Goal: Information Seeking & Learning: Learn about a topic

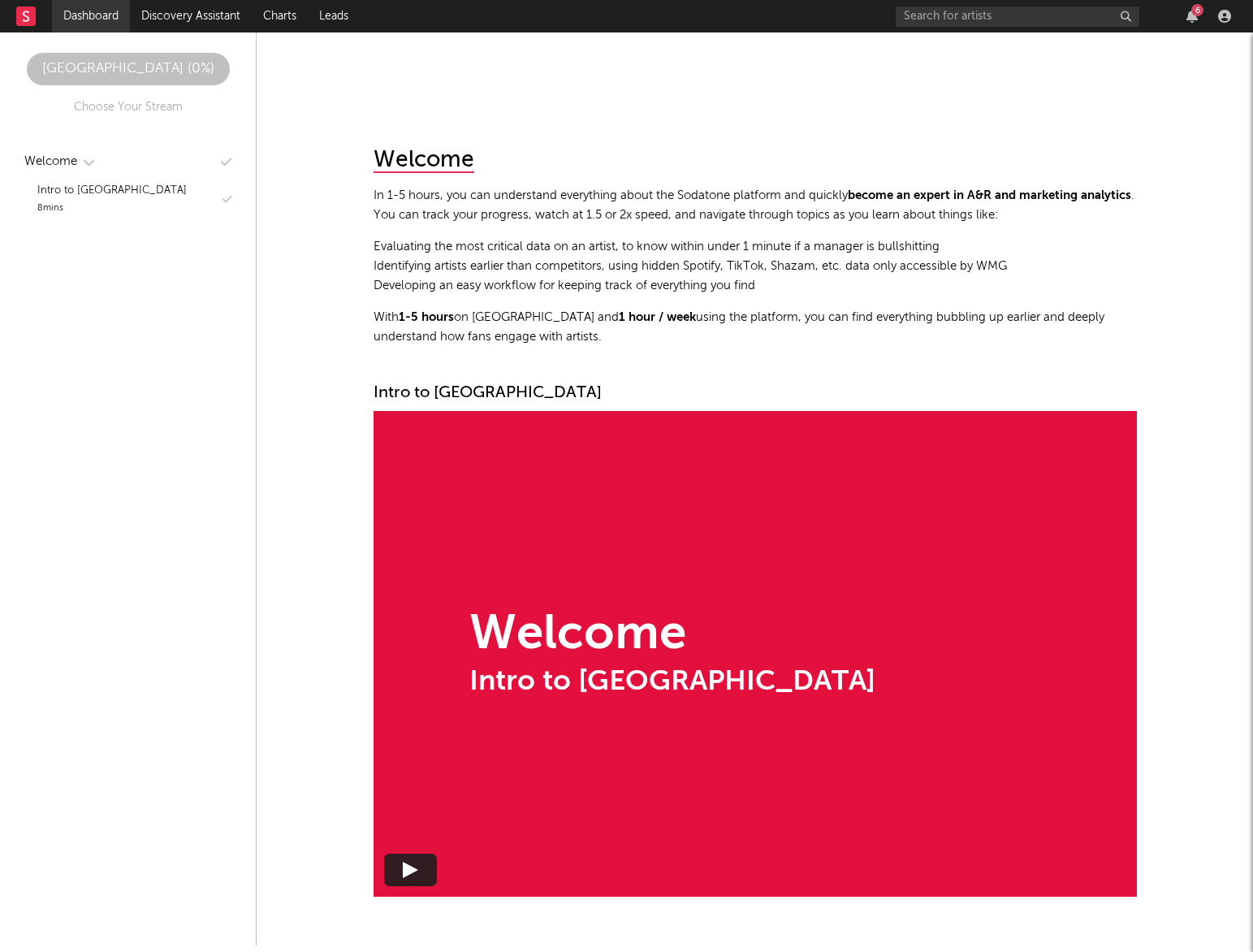
click at [84, 16] on link "Dashboard" at bounding box center [91, 16] width 78 height 32
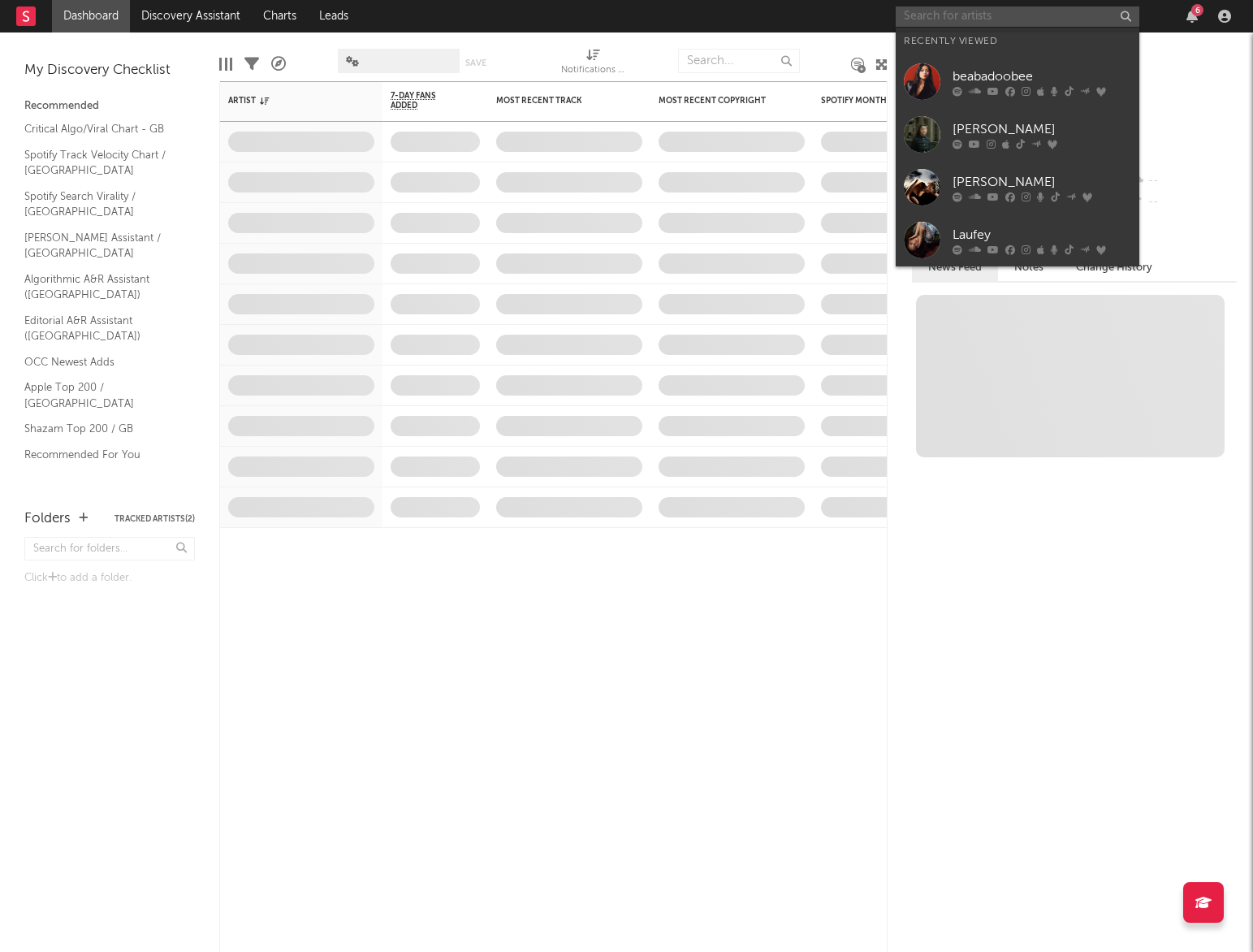
click at [1032, 15] on input "text" at bounding box center [1017, 16] width 243 height 20
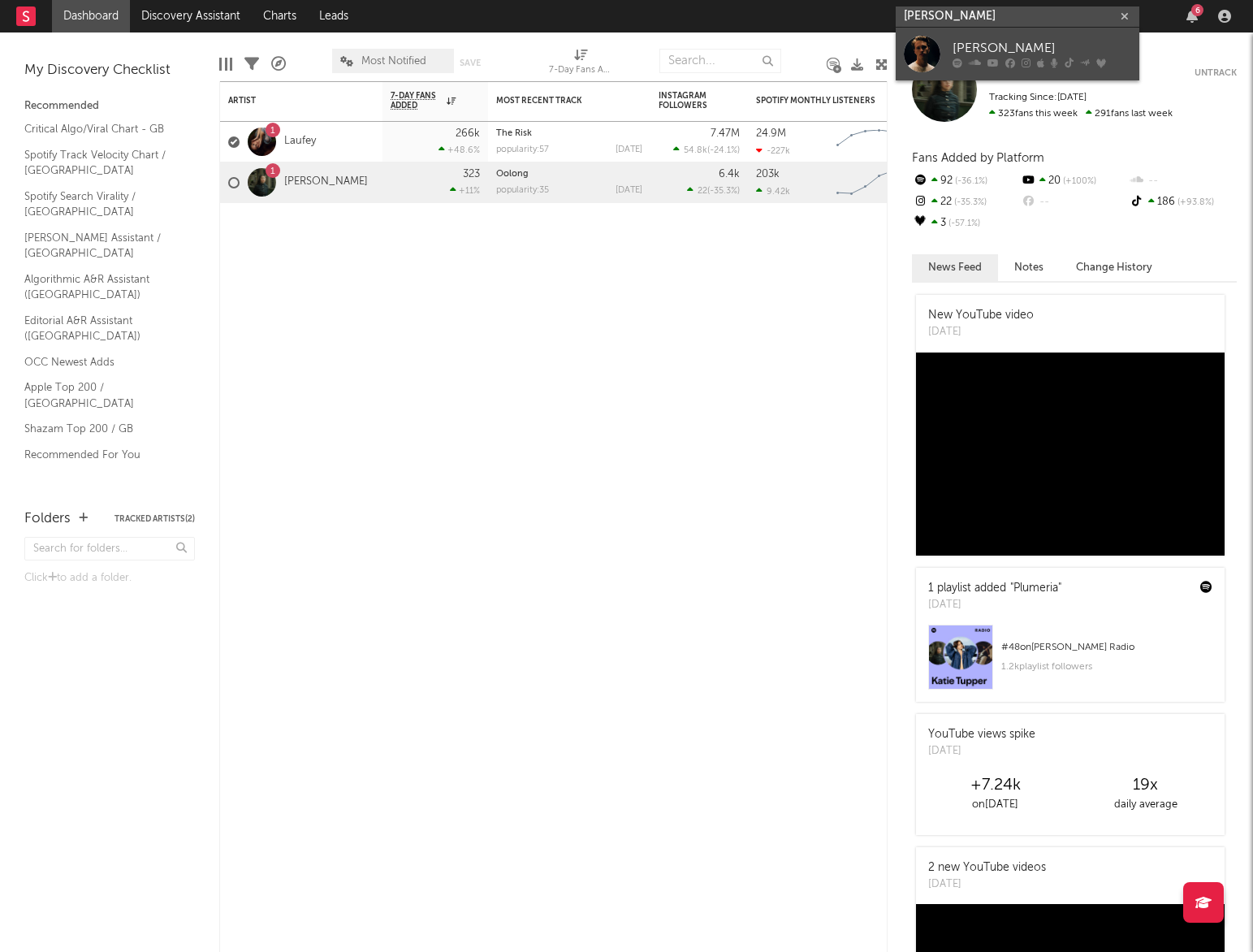
type input "[PERSON_NAME]"
click at [1063, 43] on div "[PERSON_NAME]" at bounding box center [1042, 48] width 179 height 20
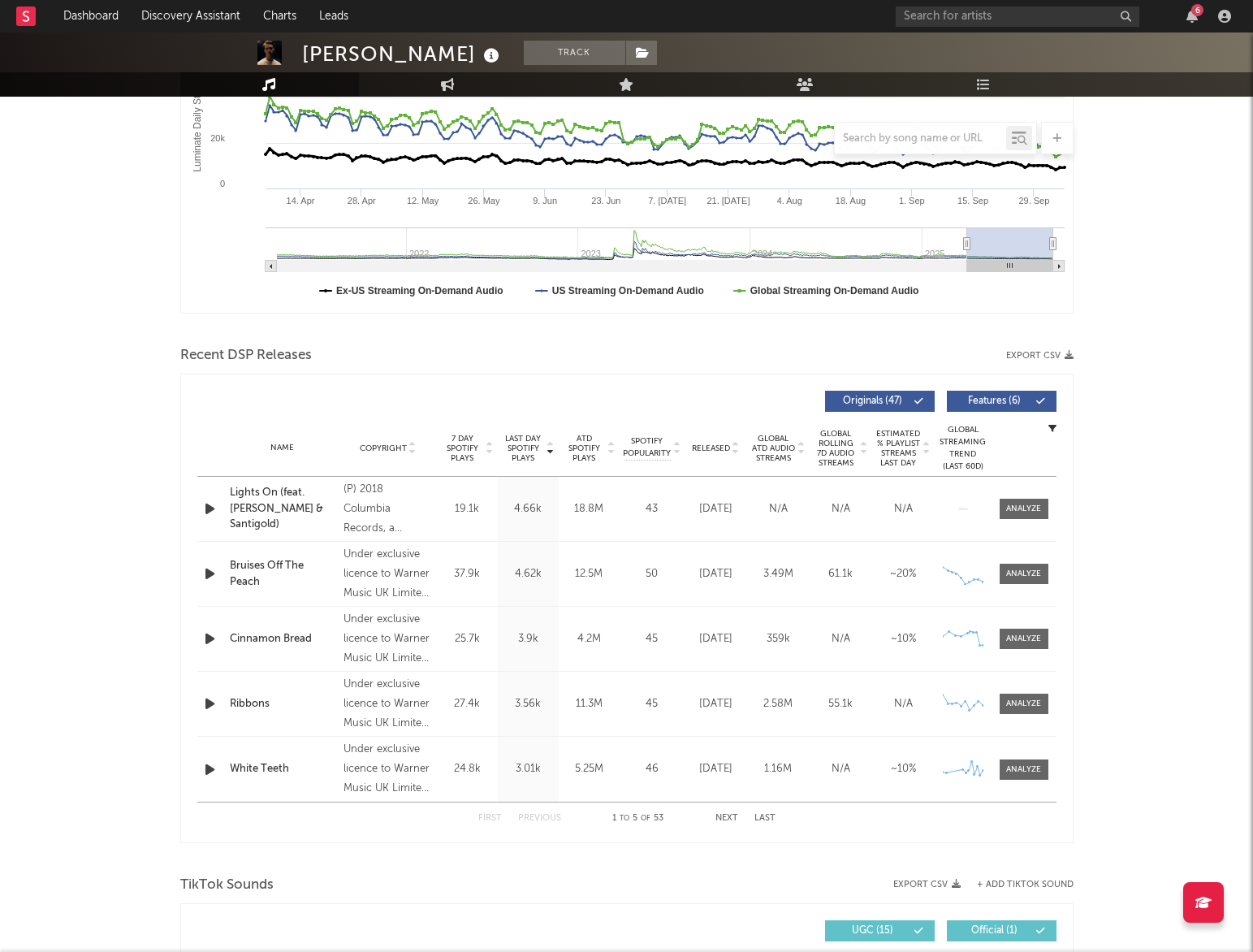
scroll to position [334, 0]
click at [726, 450] on span "Released" at bounding box center [711, 449] width 38 height 9
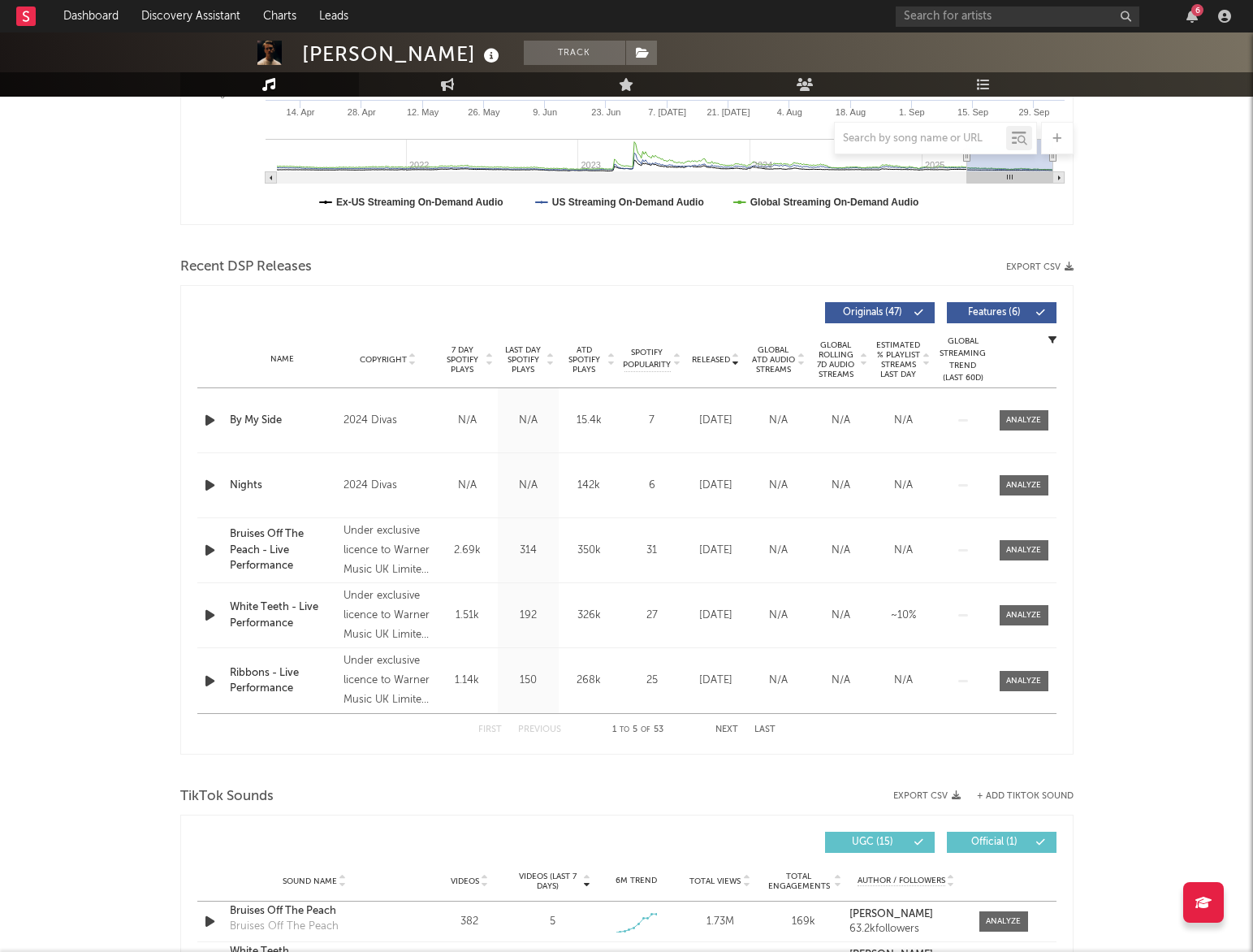
scroll to position [488, 0]
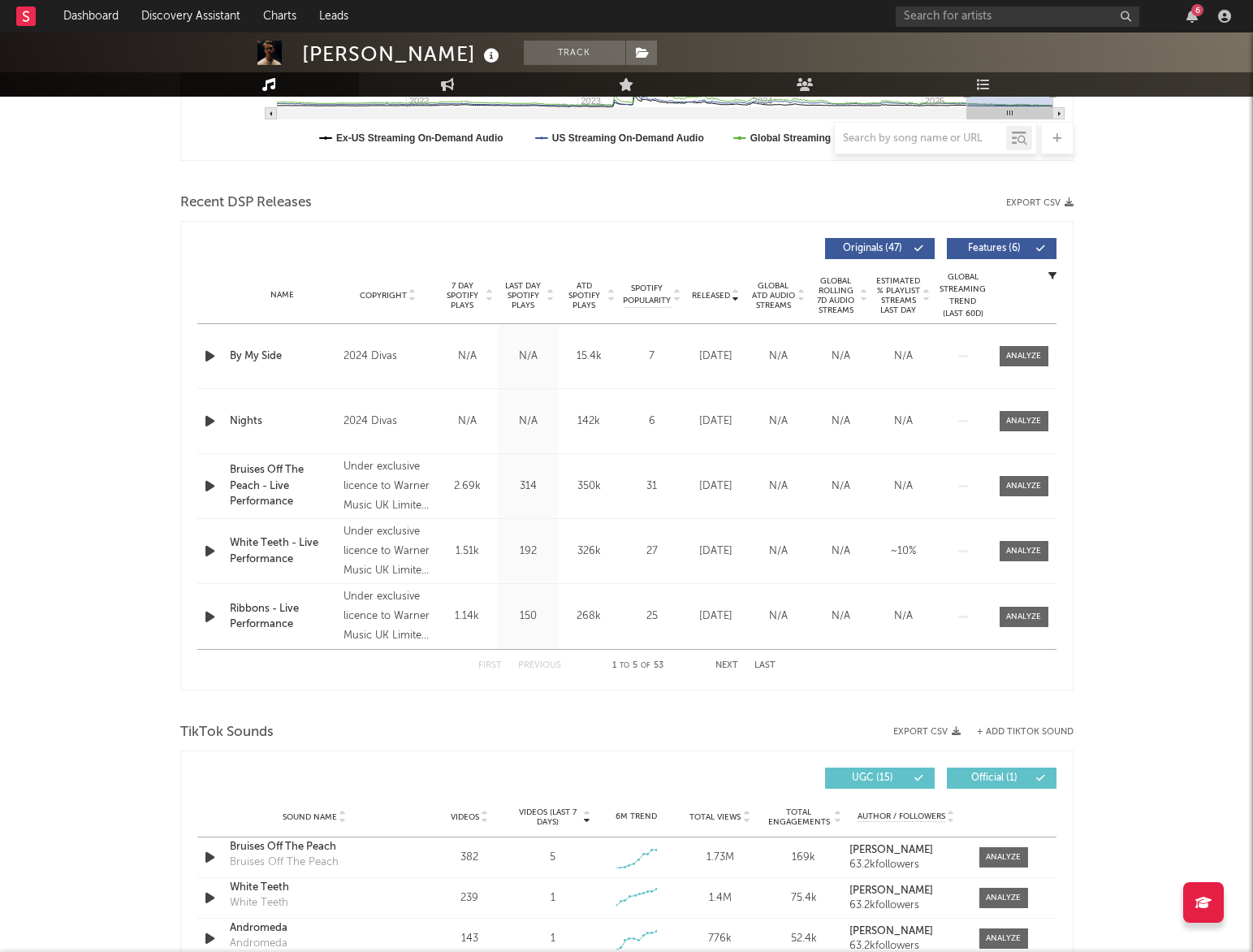
click at [468, 294] on span "7 Day Spotify Plays" at bounding box center [462, 296] width 43 height 29
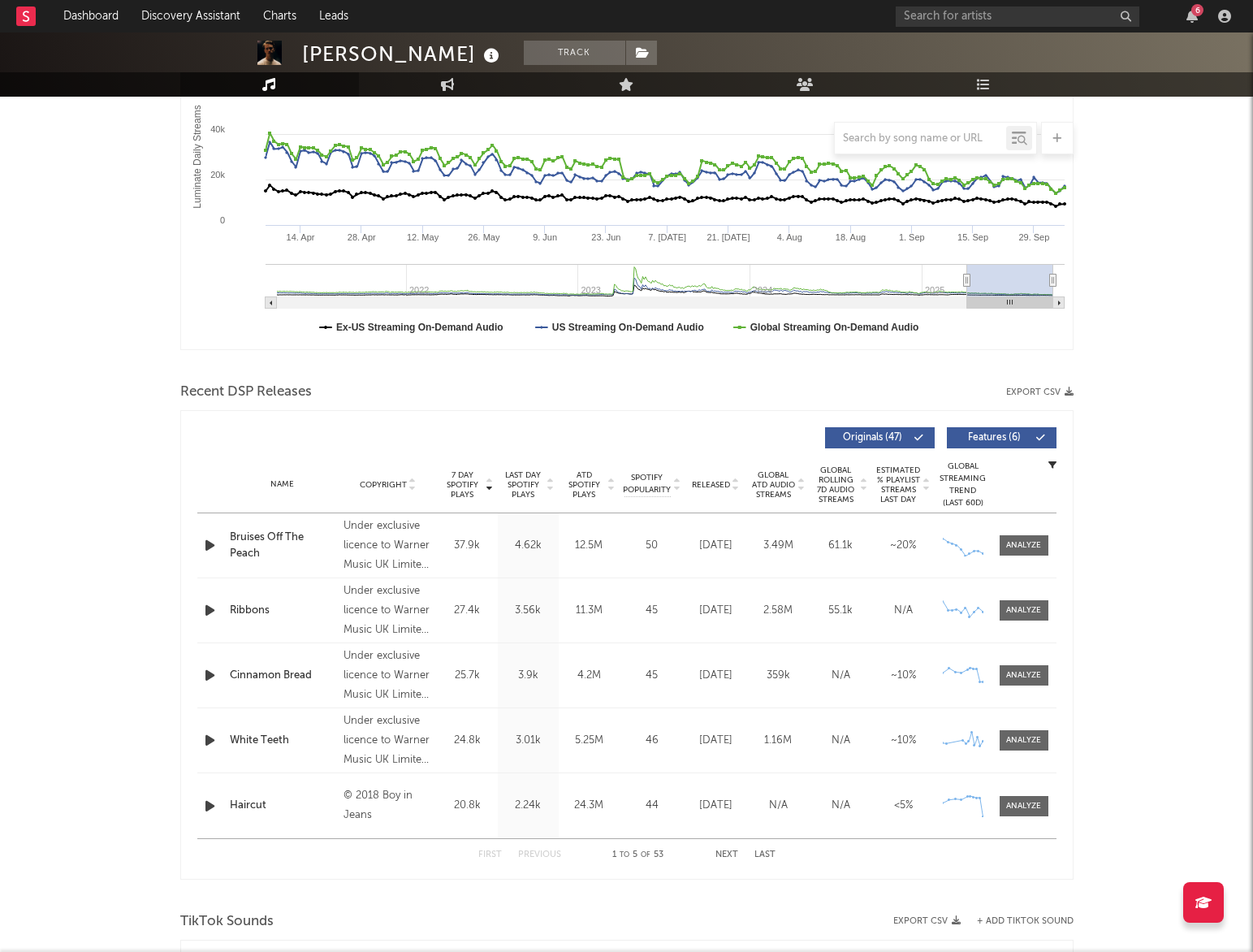
scroll to position [0, 0]
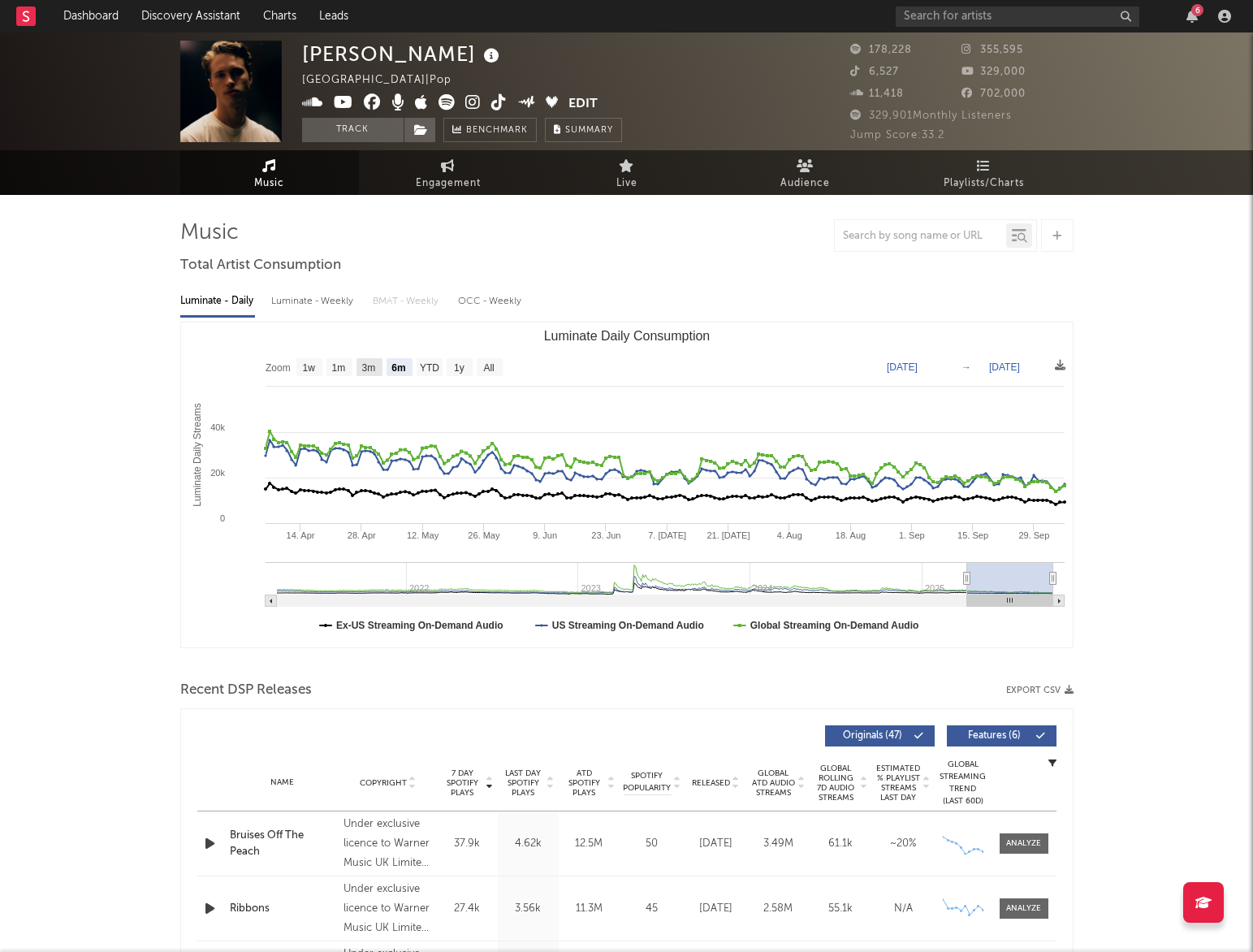
click at [374, 368] on text "3m" at bounding box center [368, 368] width 14 height 11
select select "3m"
type input "[DATE]"
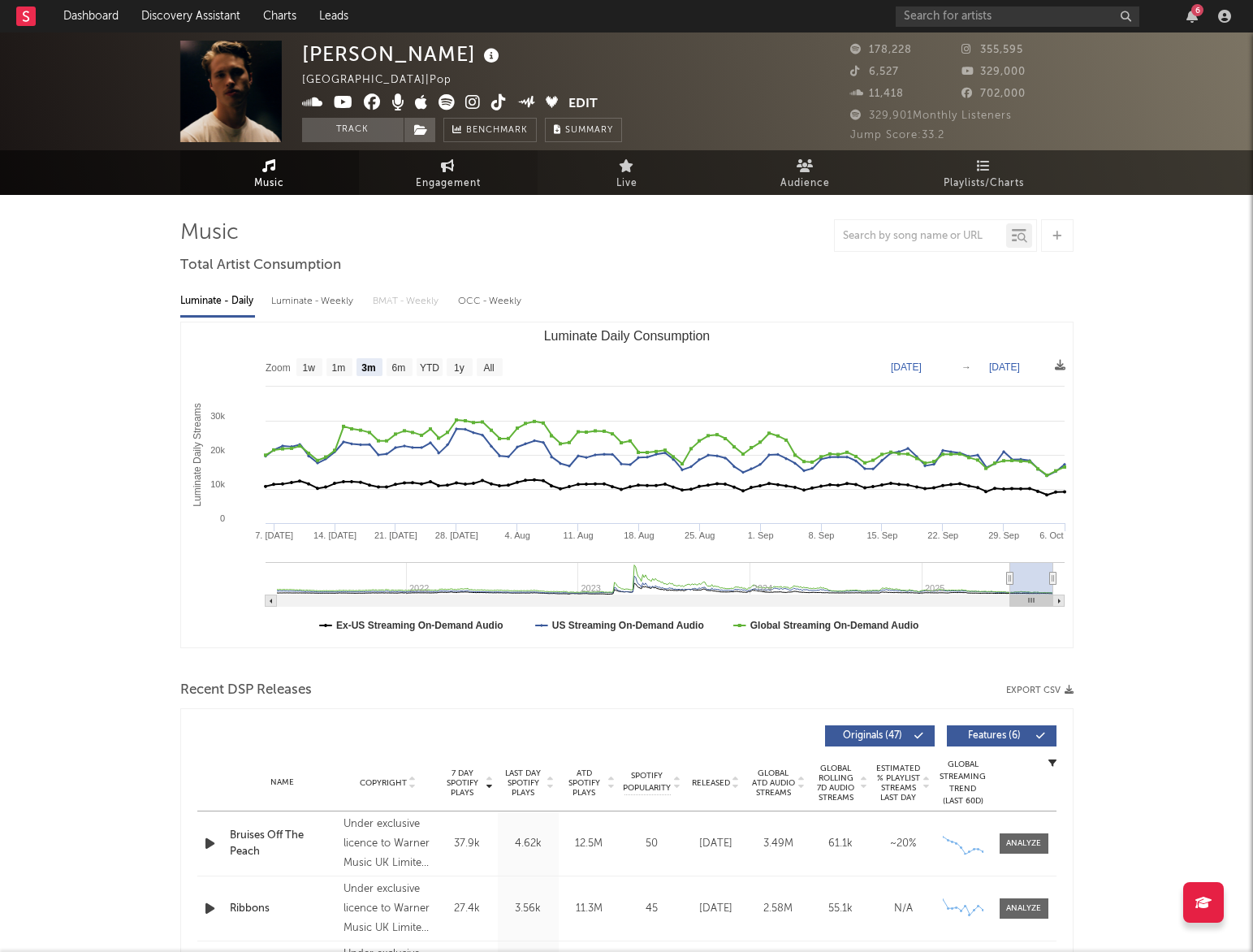
click at [436, 185] on span "Engagement" at bounding box center [448, 184] width 65 height 20
select select "1w"
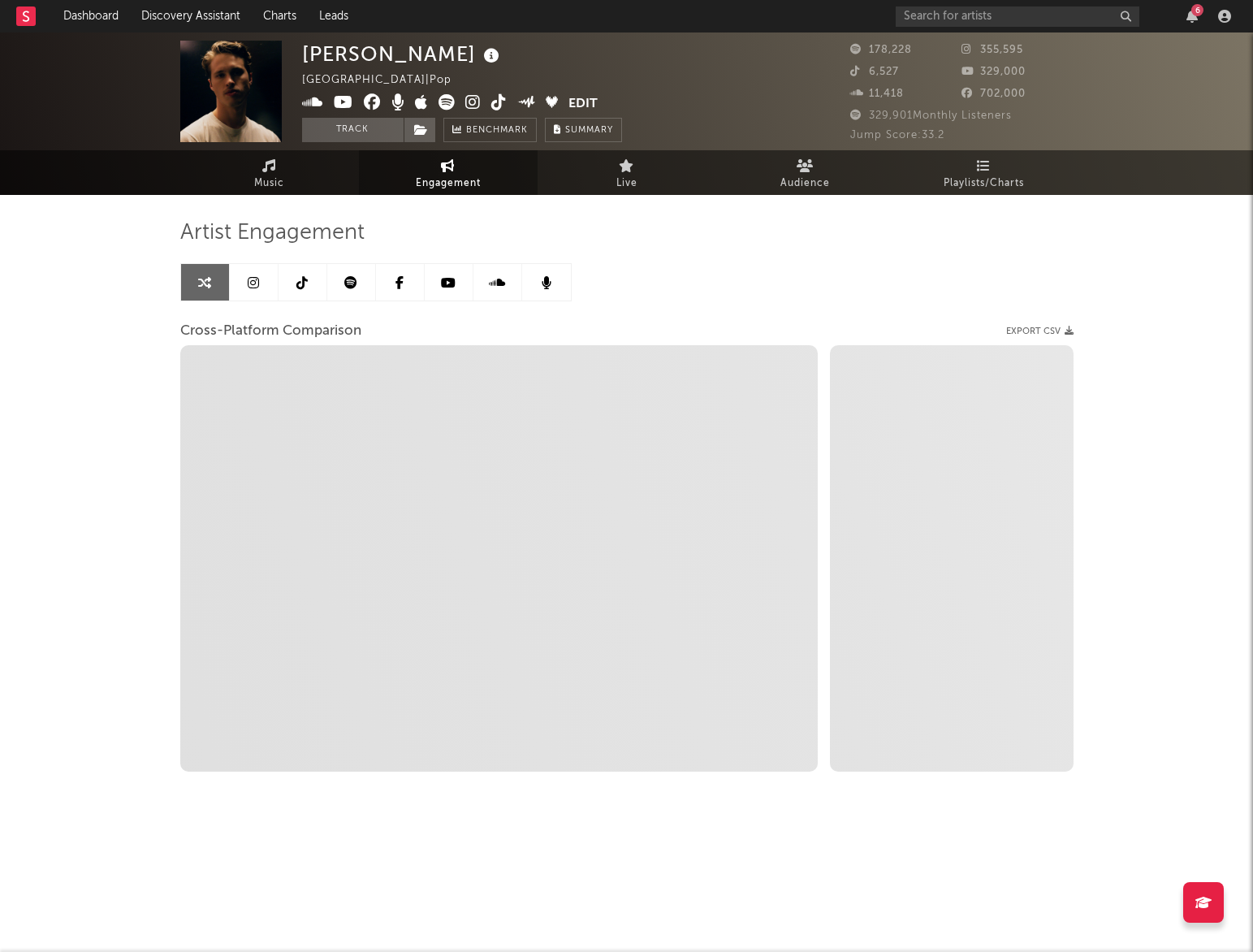
select select "1m"
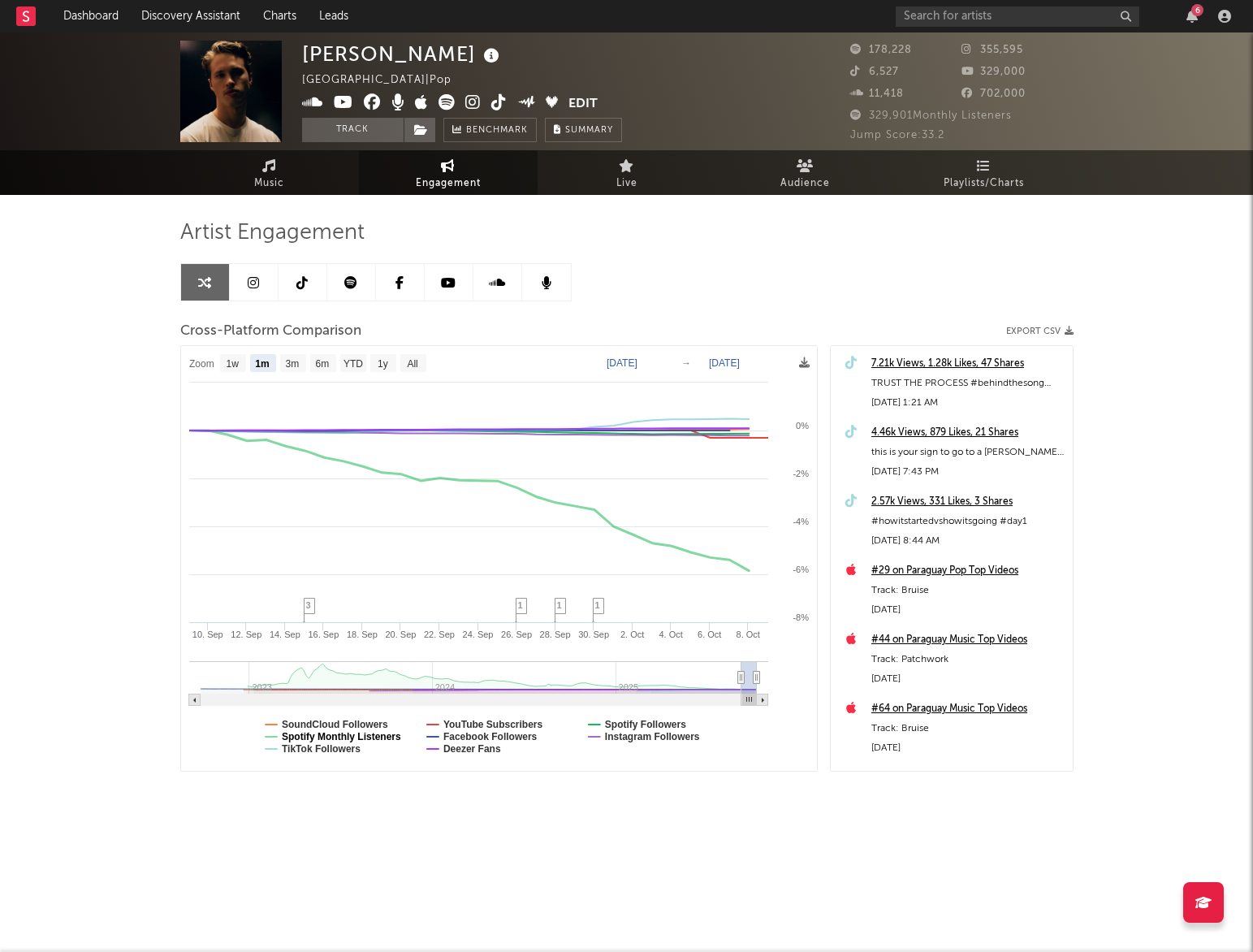
click at [379, 734] on text "Spotify Monthly Listeners" at bounding box center [342, 737] width 119 height 11
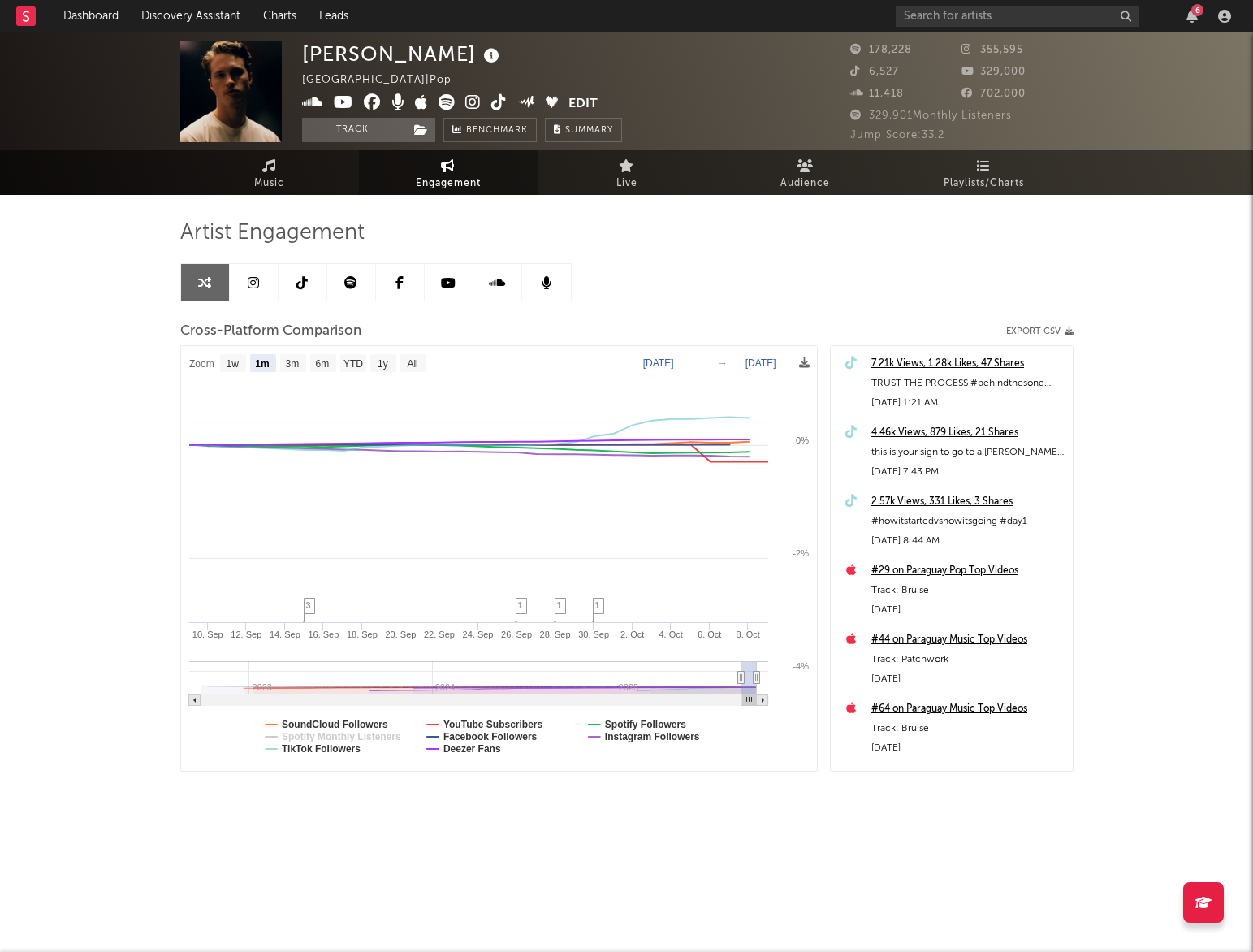
select select "1m"
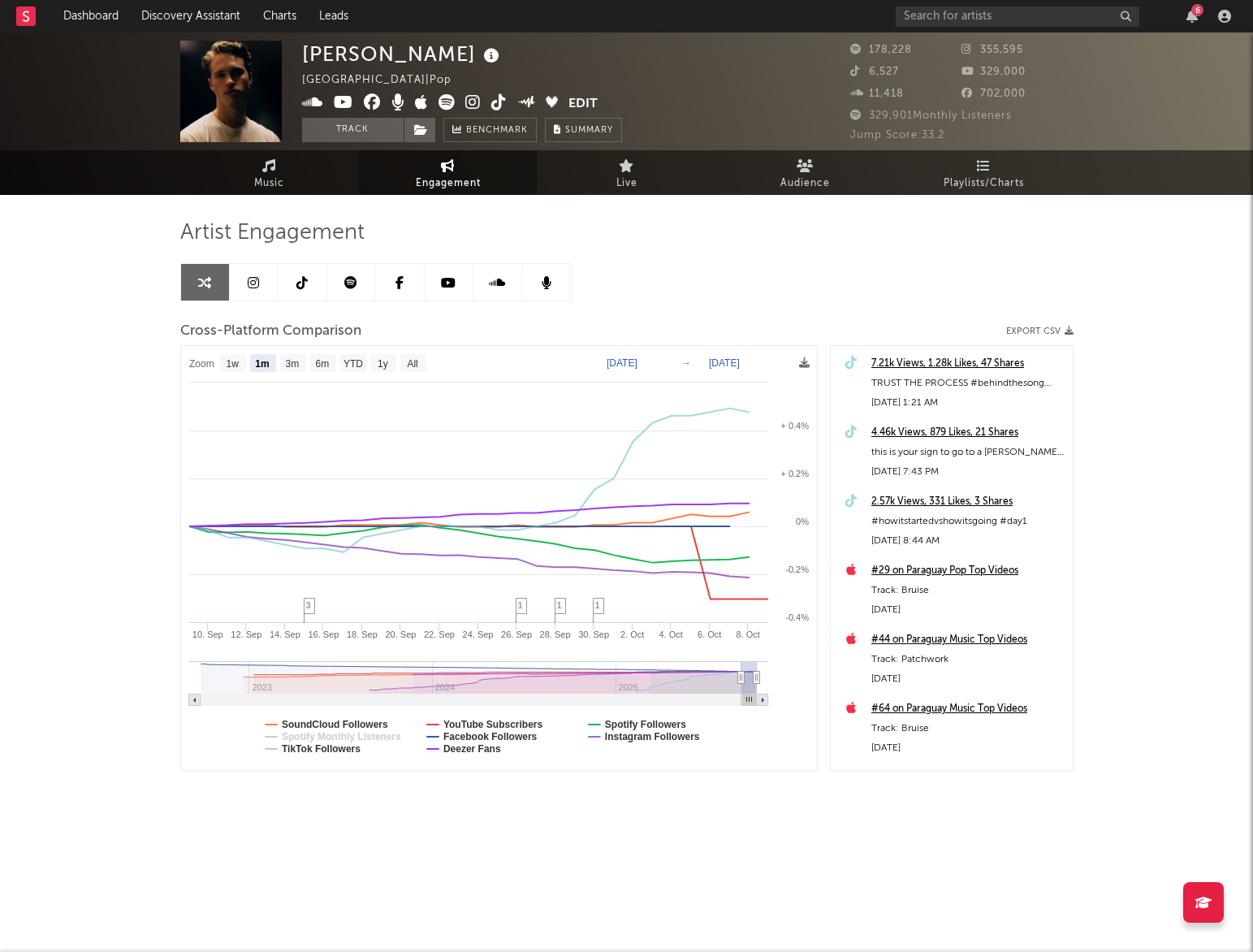
click at [211, 285] on link at bounding box center [205, 282] width 48 height 37
click at [259, 174] on span "Music" at bounding box center [269, 184] width 30 height 20
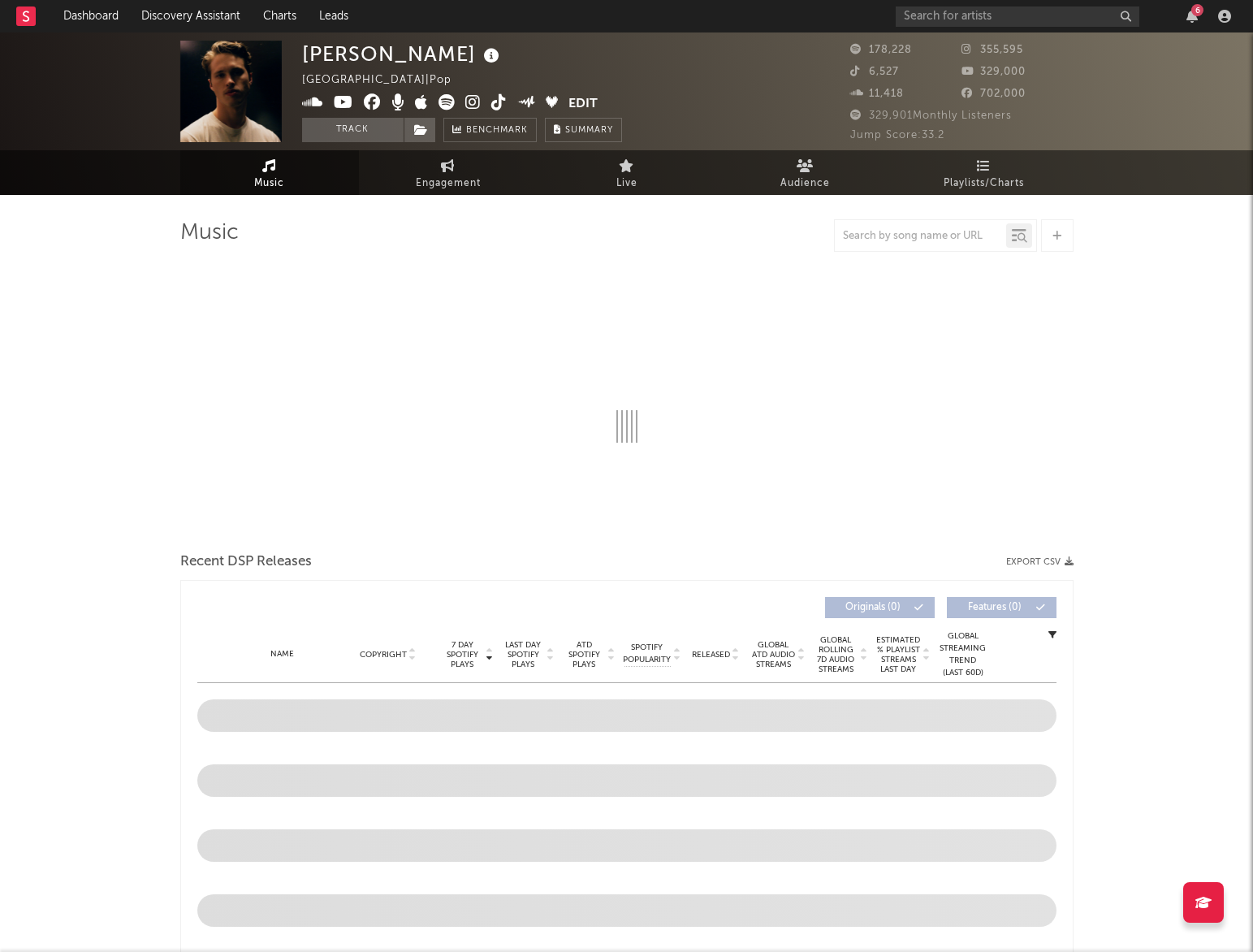
select select "6m"
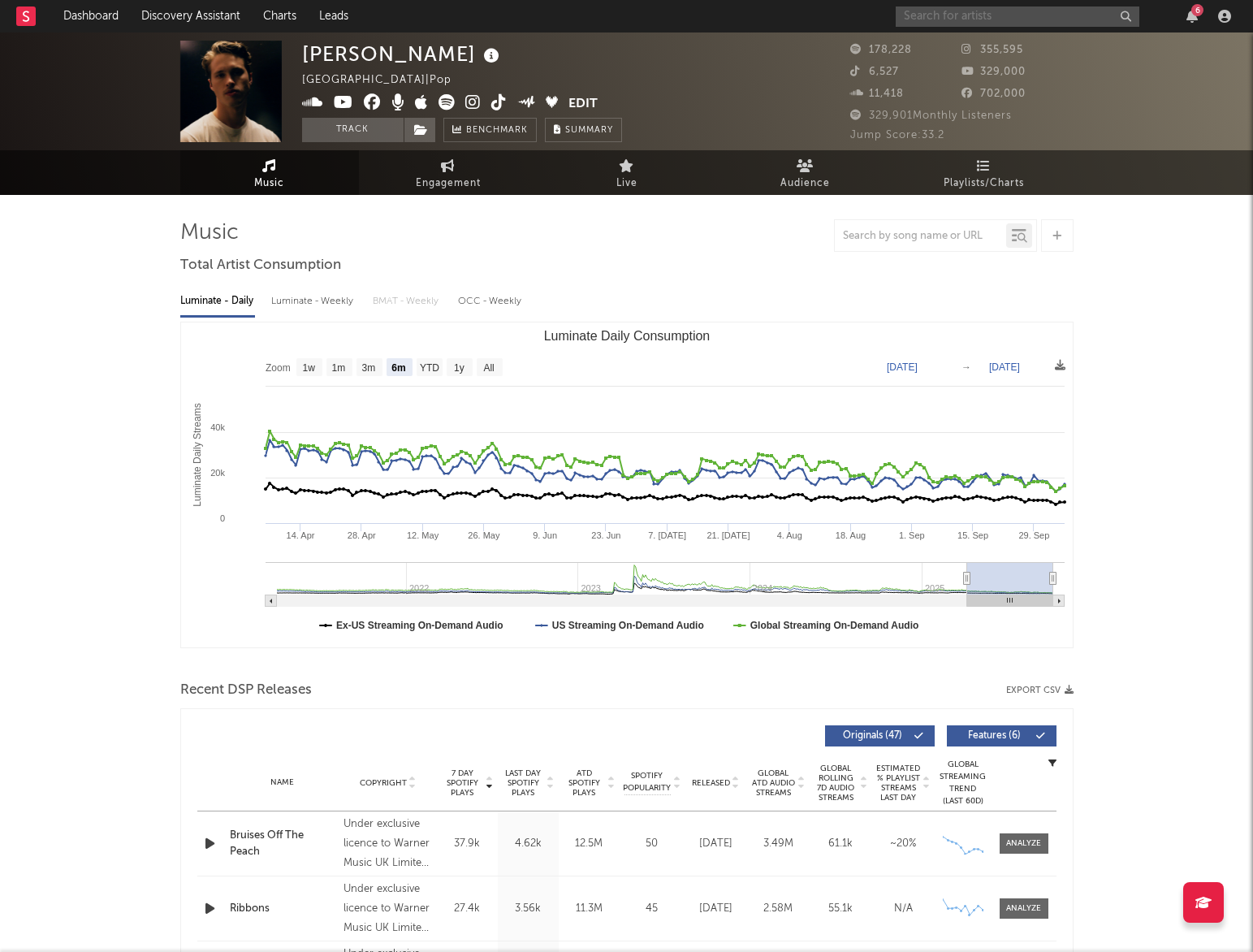
click at [950, 19] on input "text" at bounding box center [1017, 16] width 243 height 20
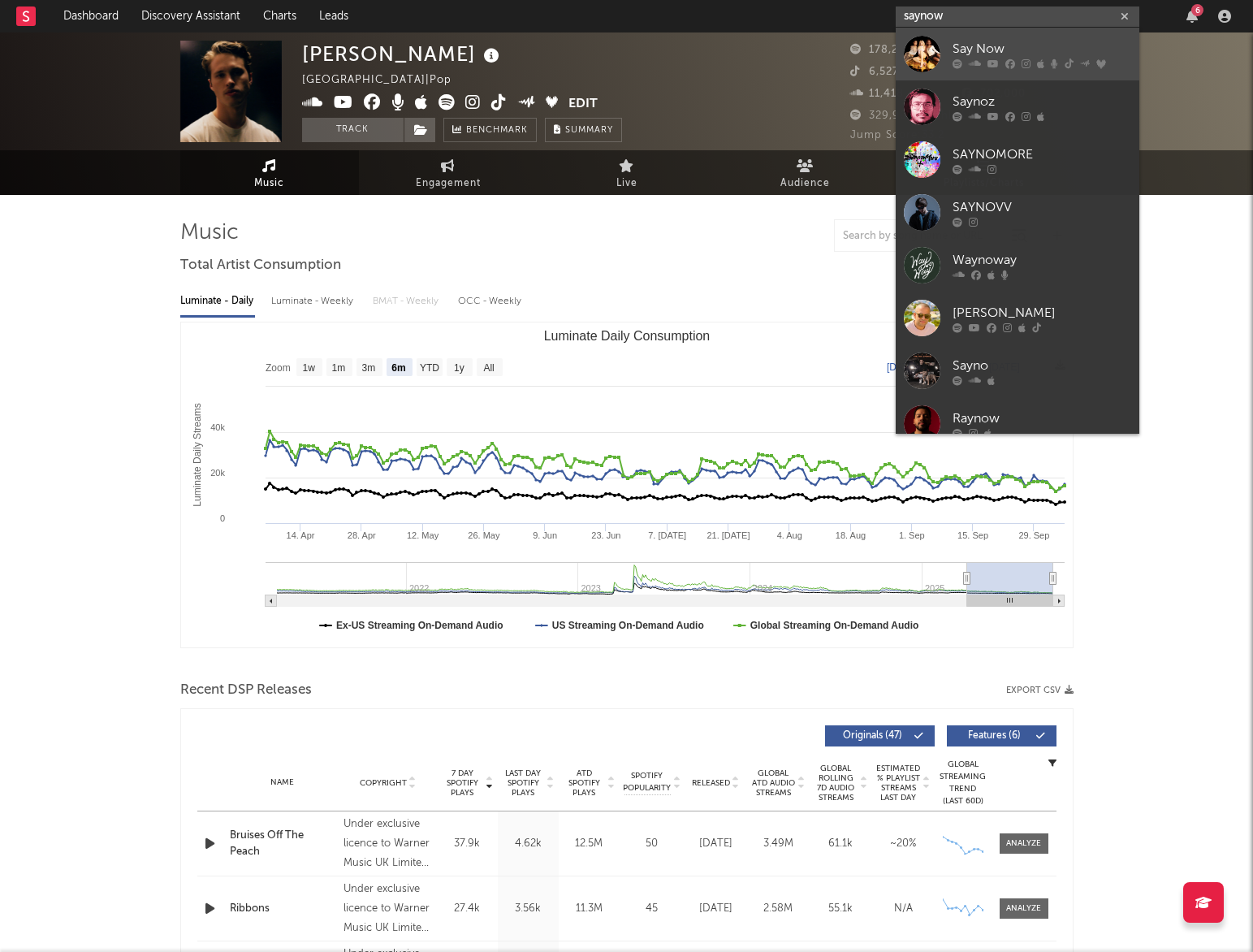
type input "saynow"
click at [1042, 46] on div "Say Now" at bounding box center [1042, 48] width 179 height 20
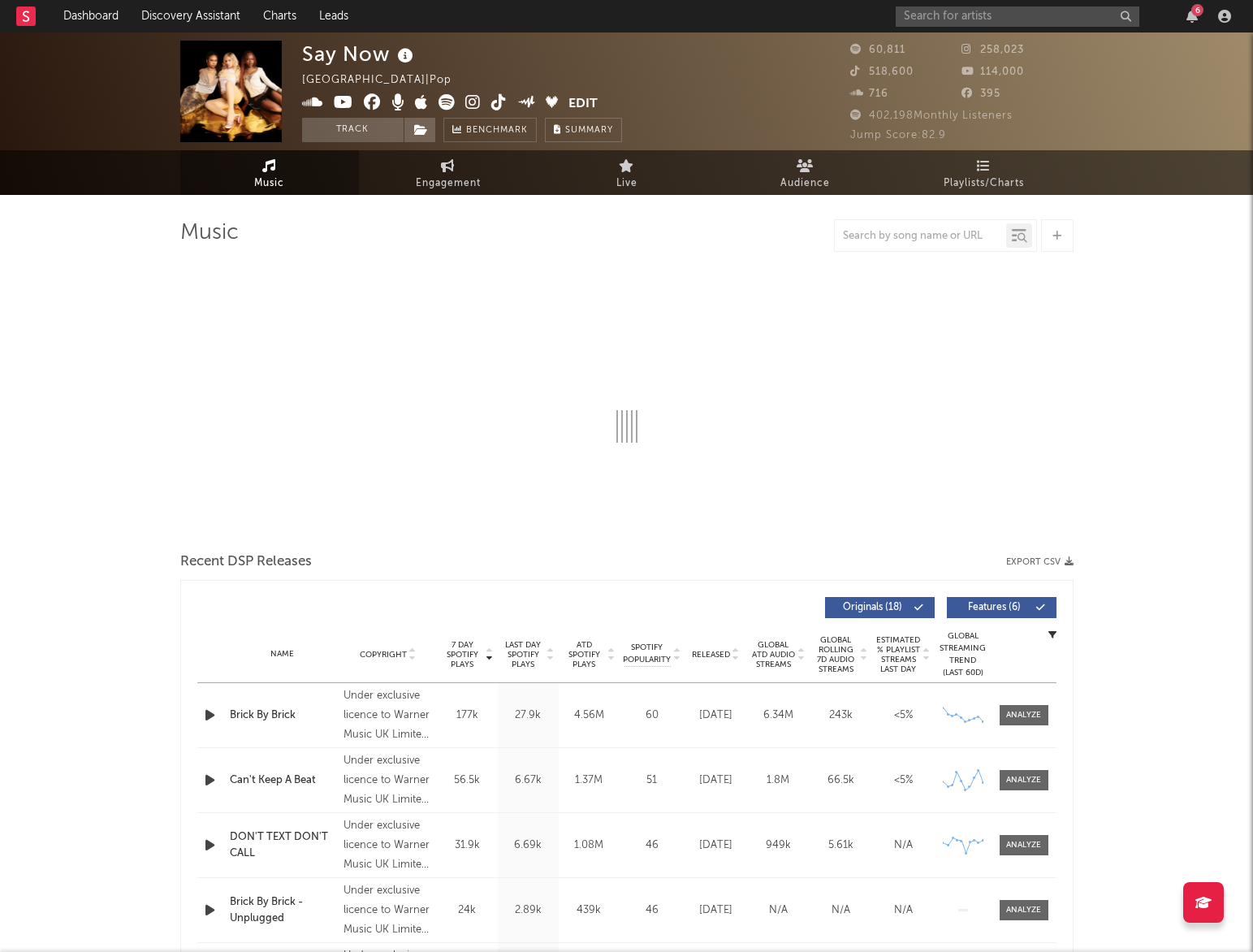
select select "6m"
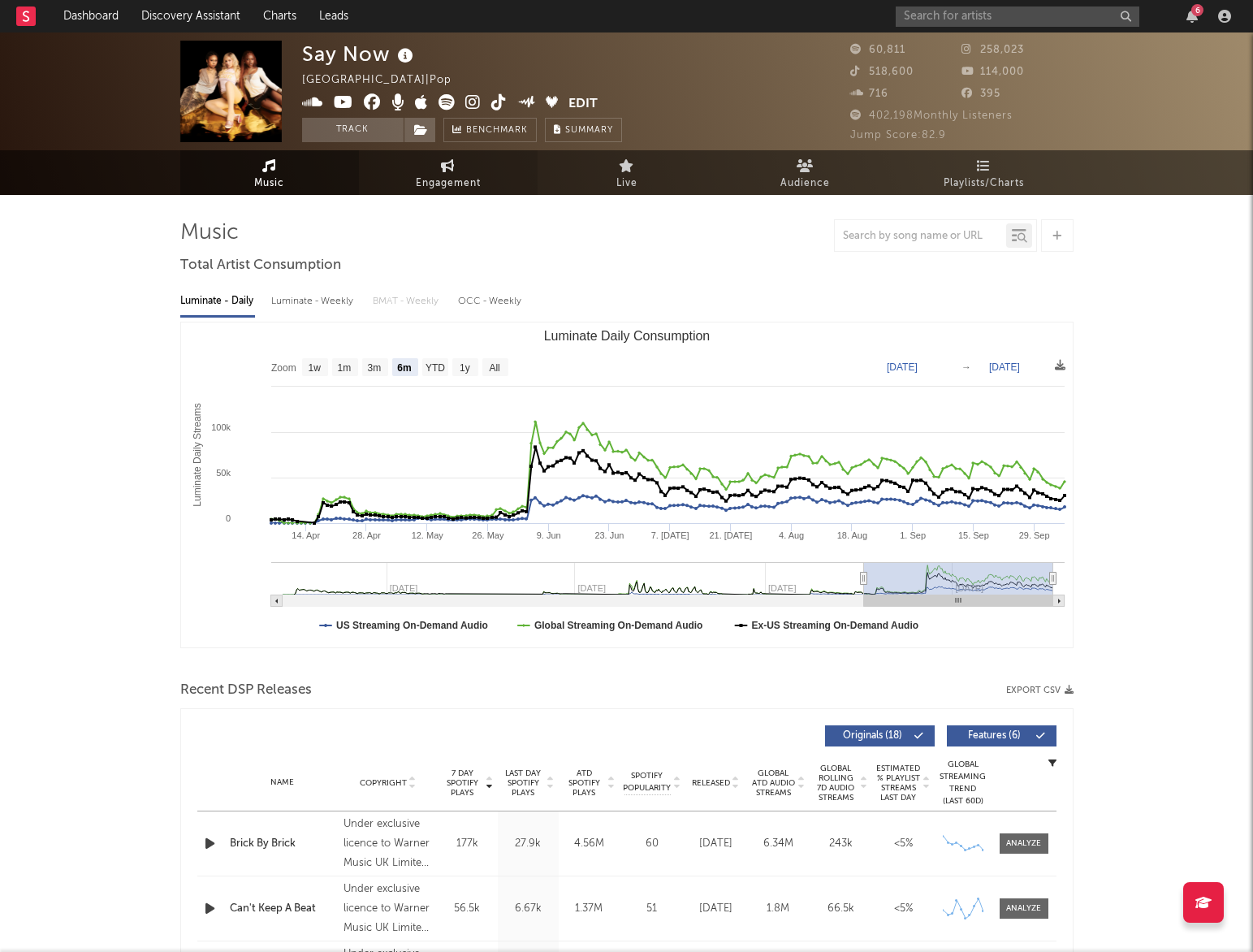
click at [460, 165] on link "Engagement" at bounding box center [448, 172] width 179 height 45
select select "1w"
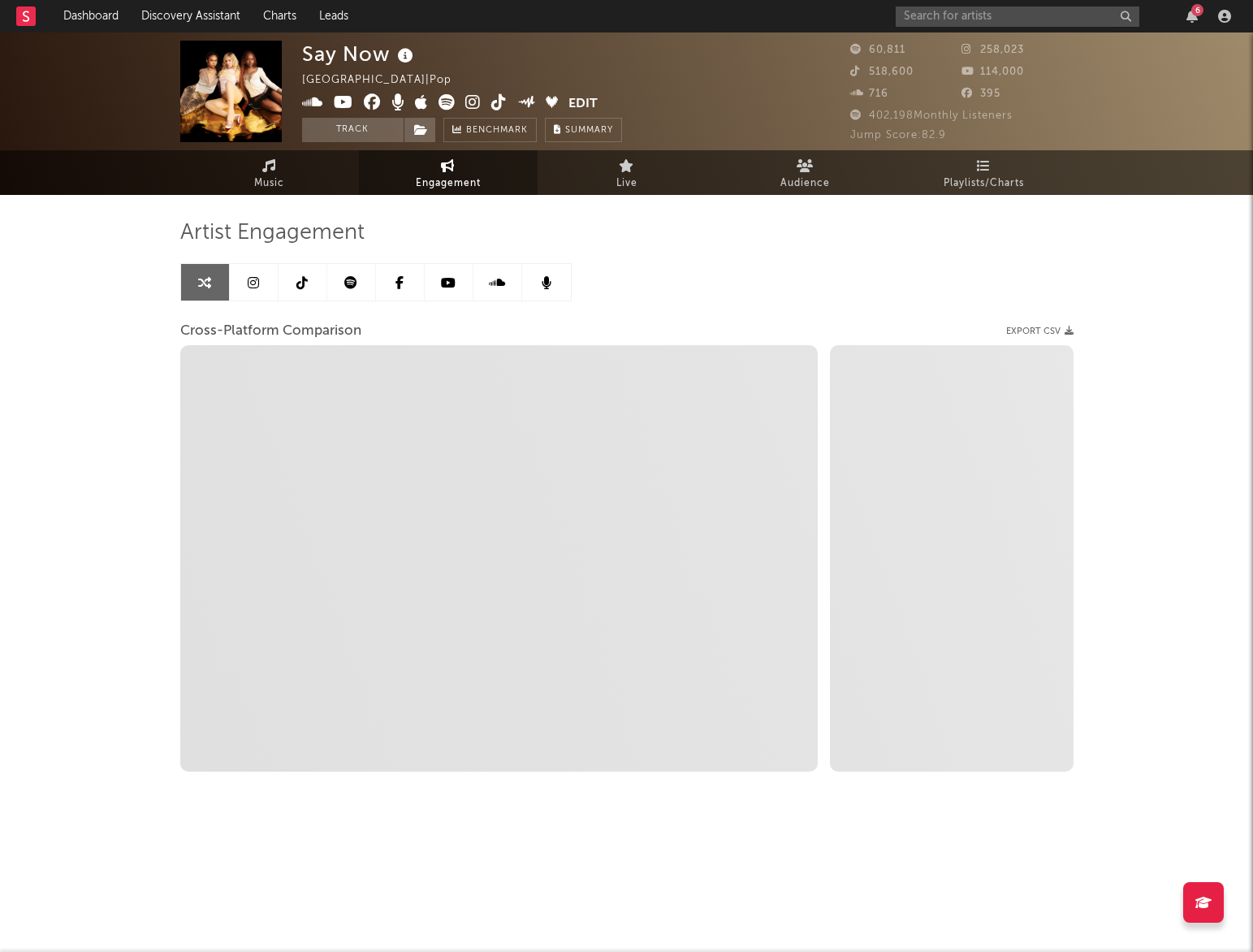
select select "1m"
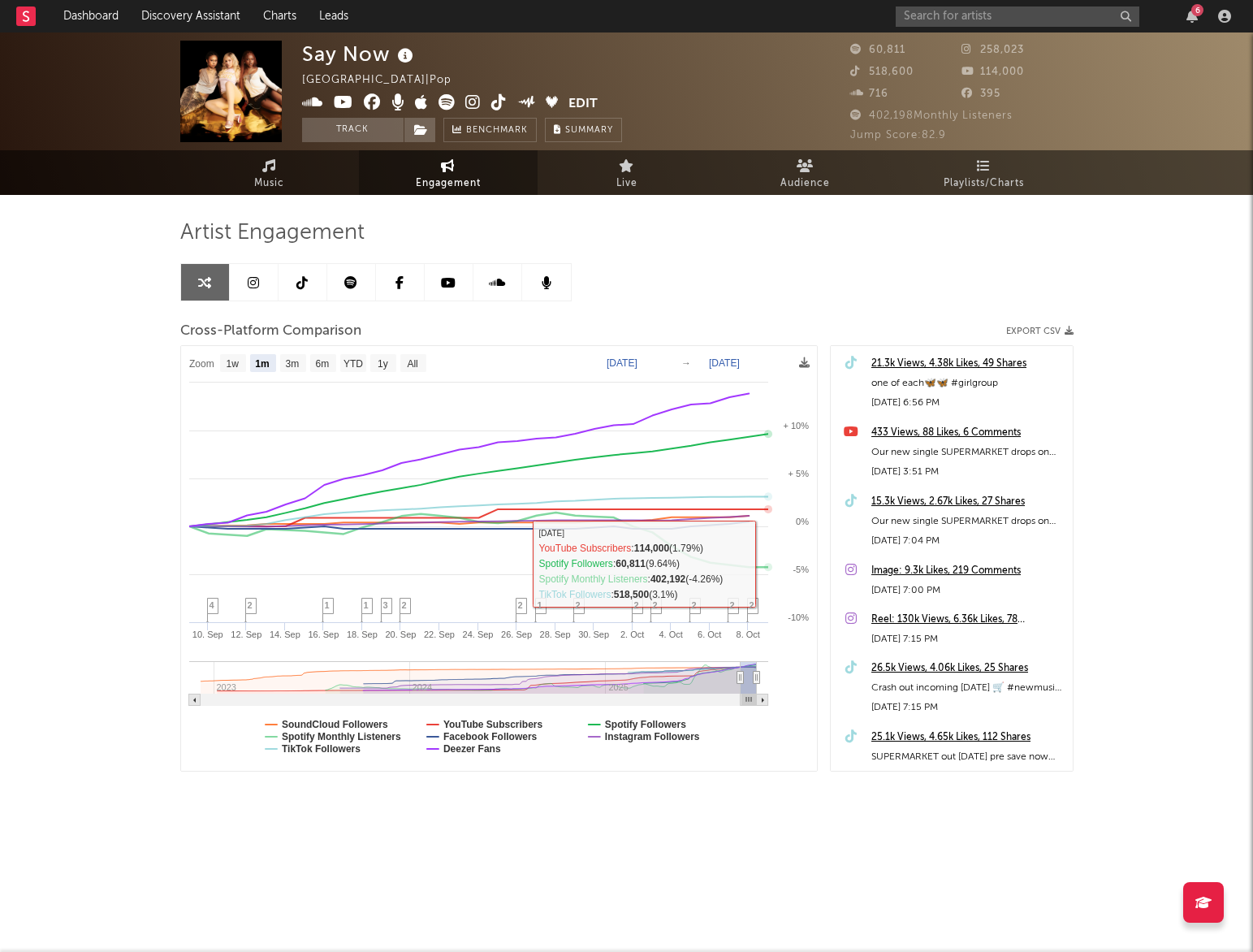
click at [805, 568] on text "-5%" at bounding box center [800, 569] width 16 height 9
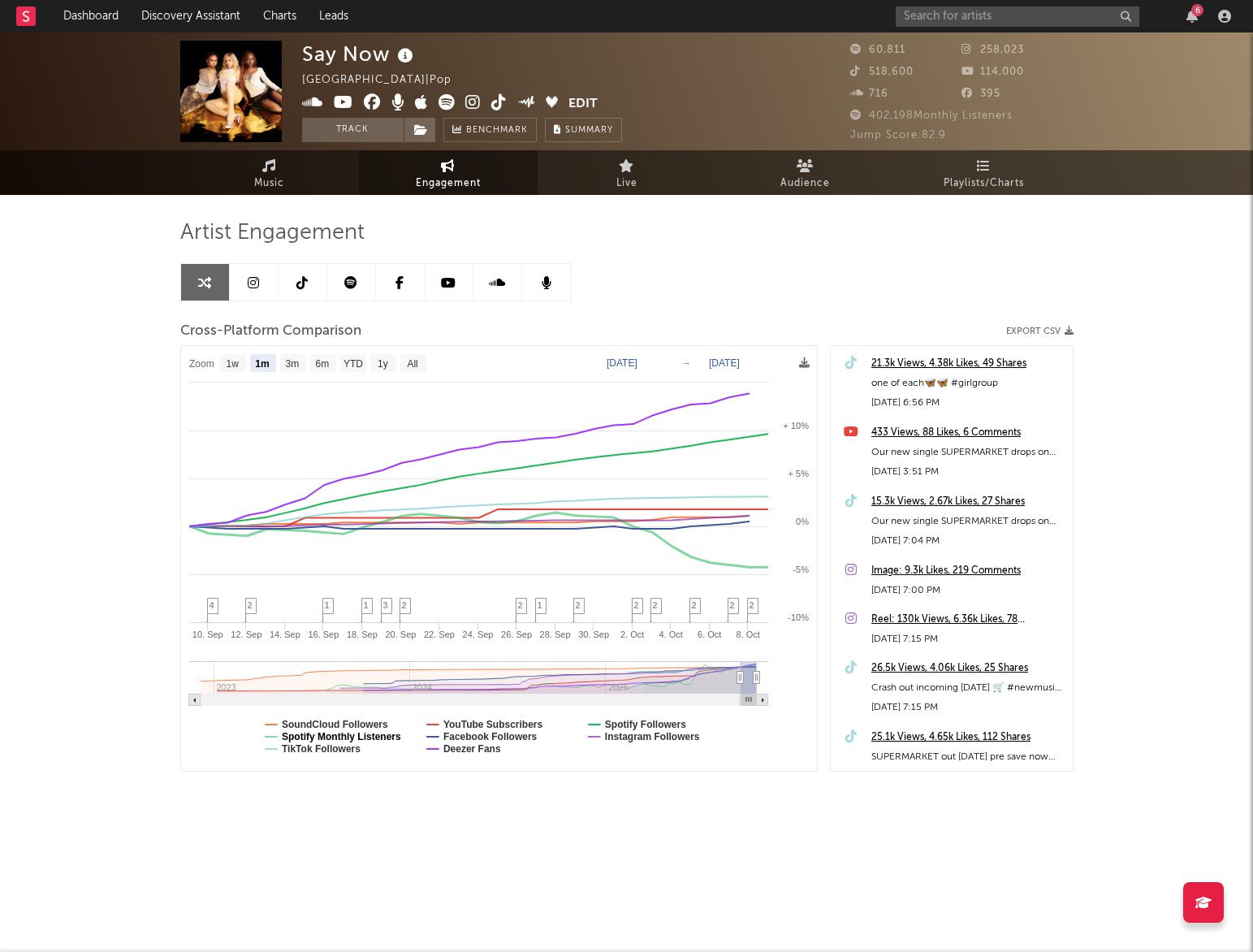
click at [363, 733] on text "Spotify Monthly Listeners" at bounding box center [342, 737] width 119 height 11
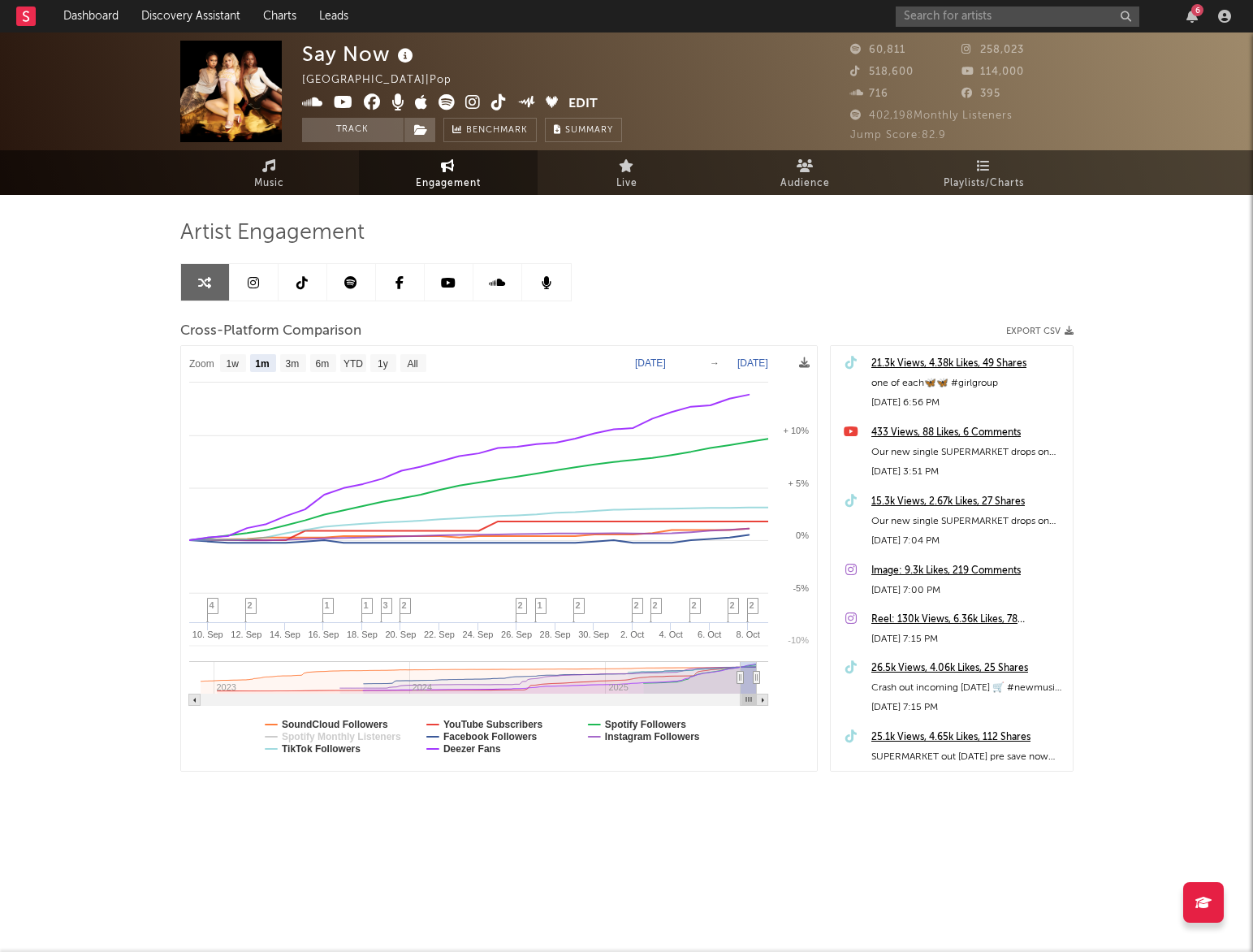
select select "1m"
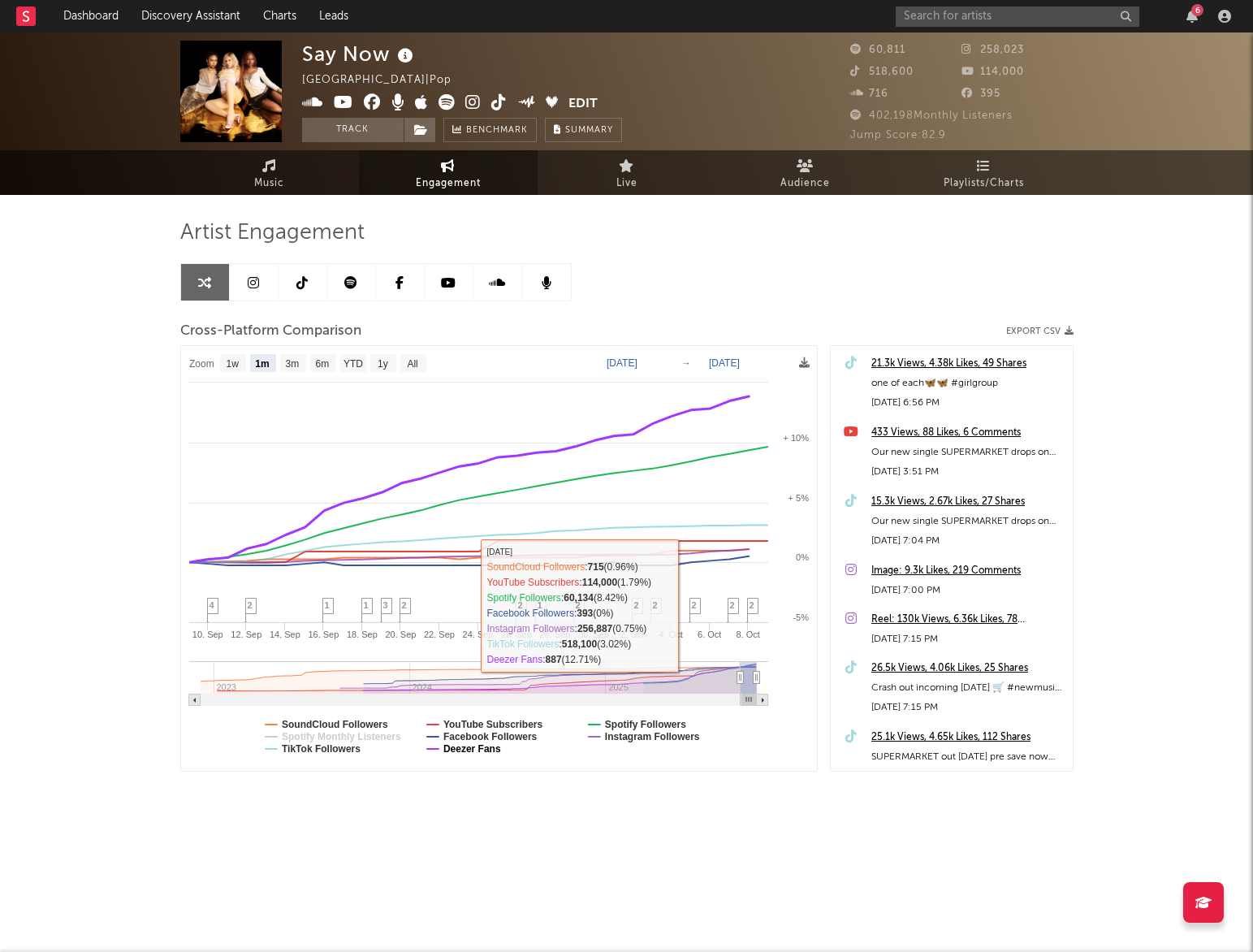
click at [477, 748] on text "Deezer Fans" at bounding box center [471, 749] width 58 height 11
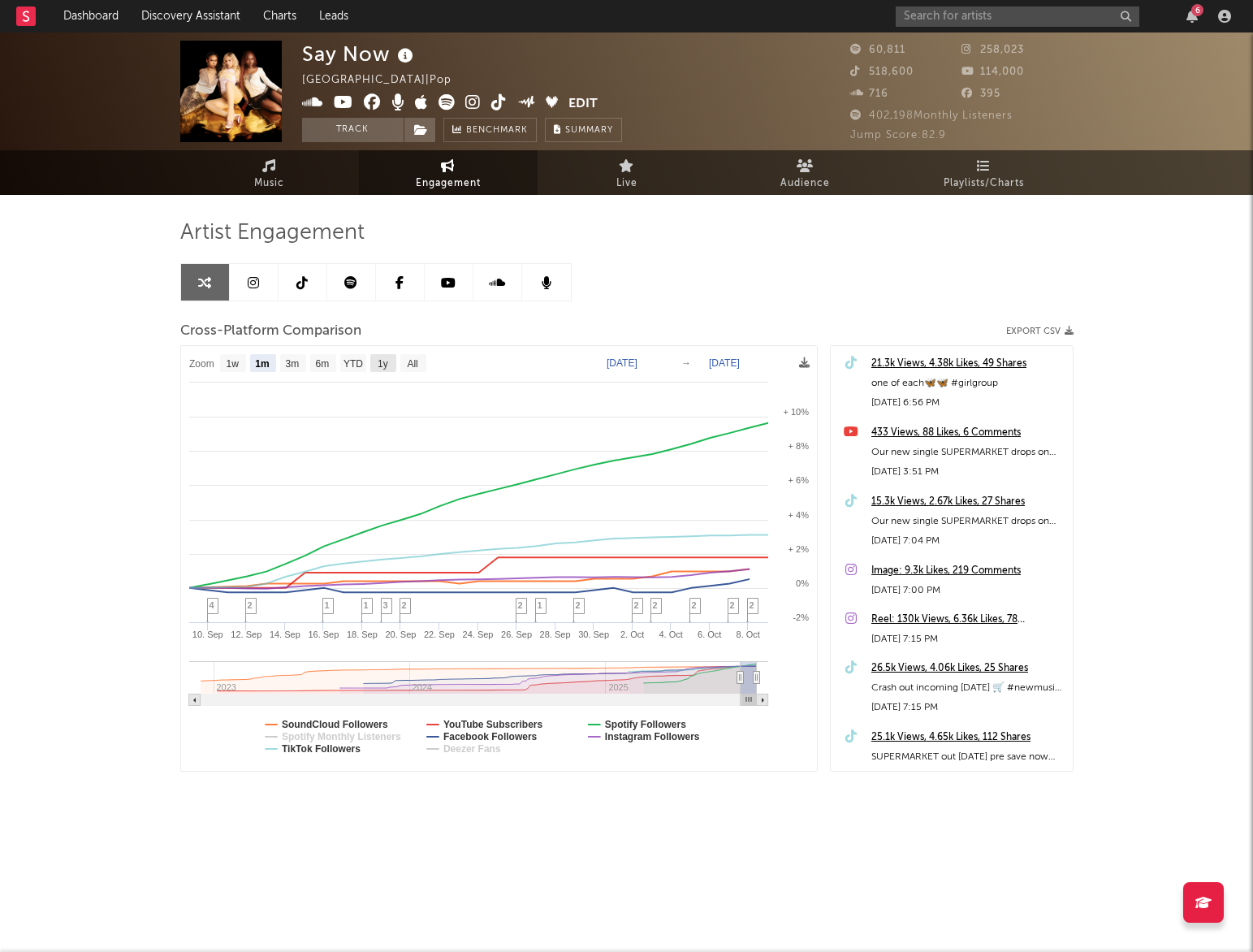
click at [387, 363] on text "1y" at bounding box center [383, 364] width 10 height 11
select select "1y"
type input "[DATE]"
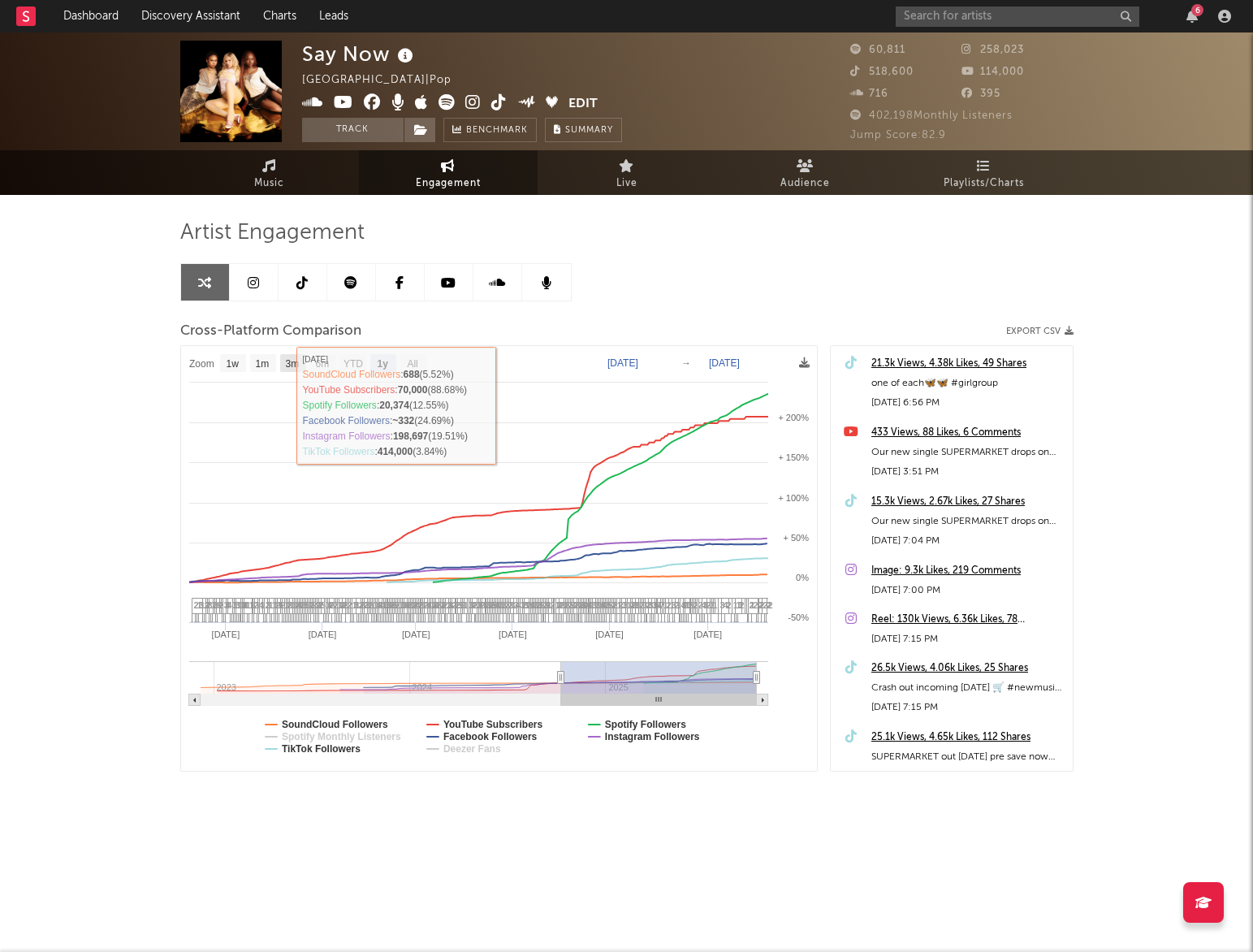
click at [288, 364] on text "3m" at bounding box center [292, 364] width 14 height 11
select select "3m"
type input "[DATE]"
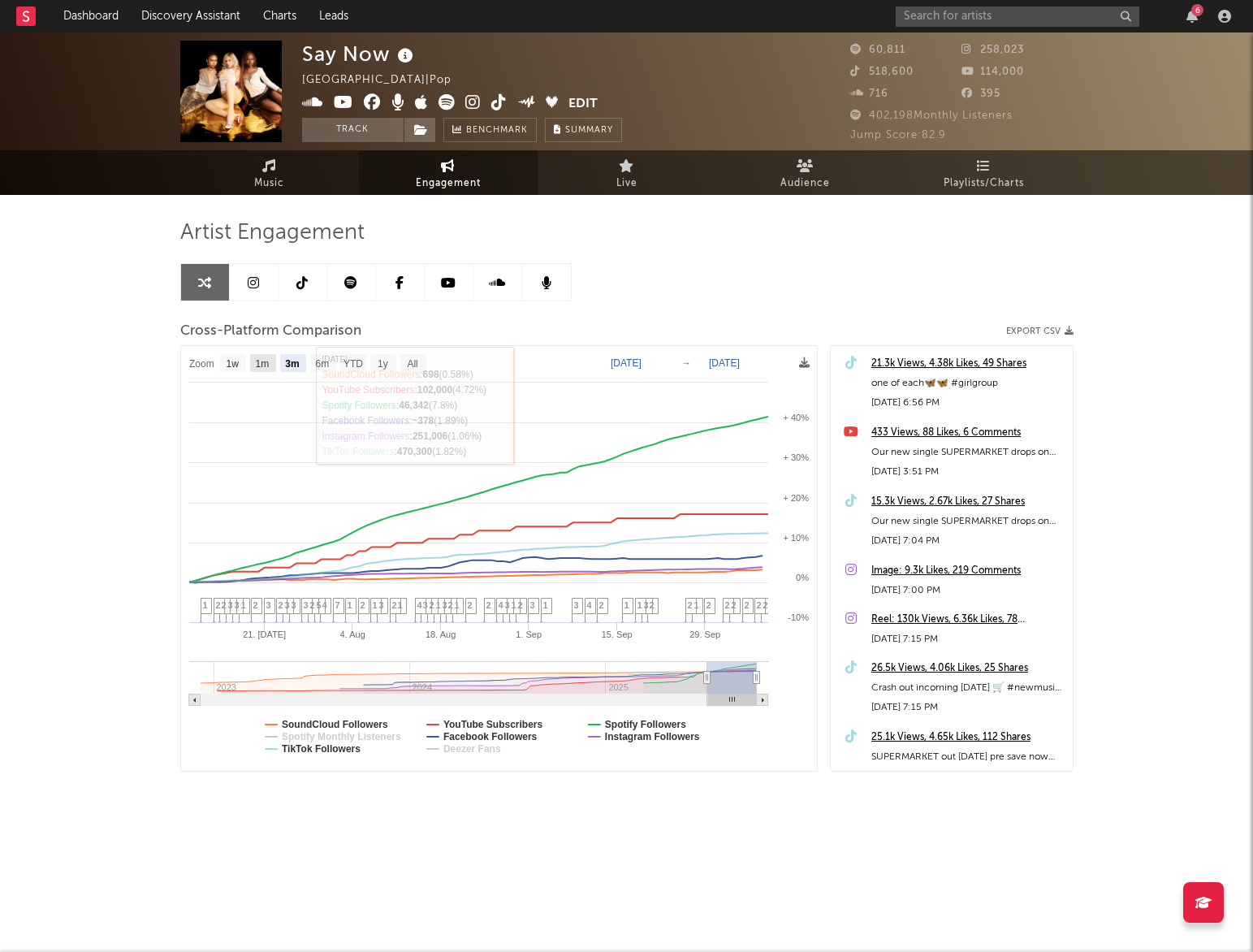
click at [263, 367] on text "1m" at bounding box center [261, 364] width 14 height 11
select select "1m"
type input "[DATE]"
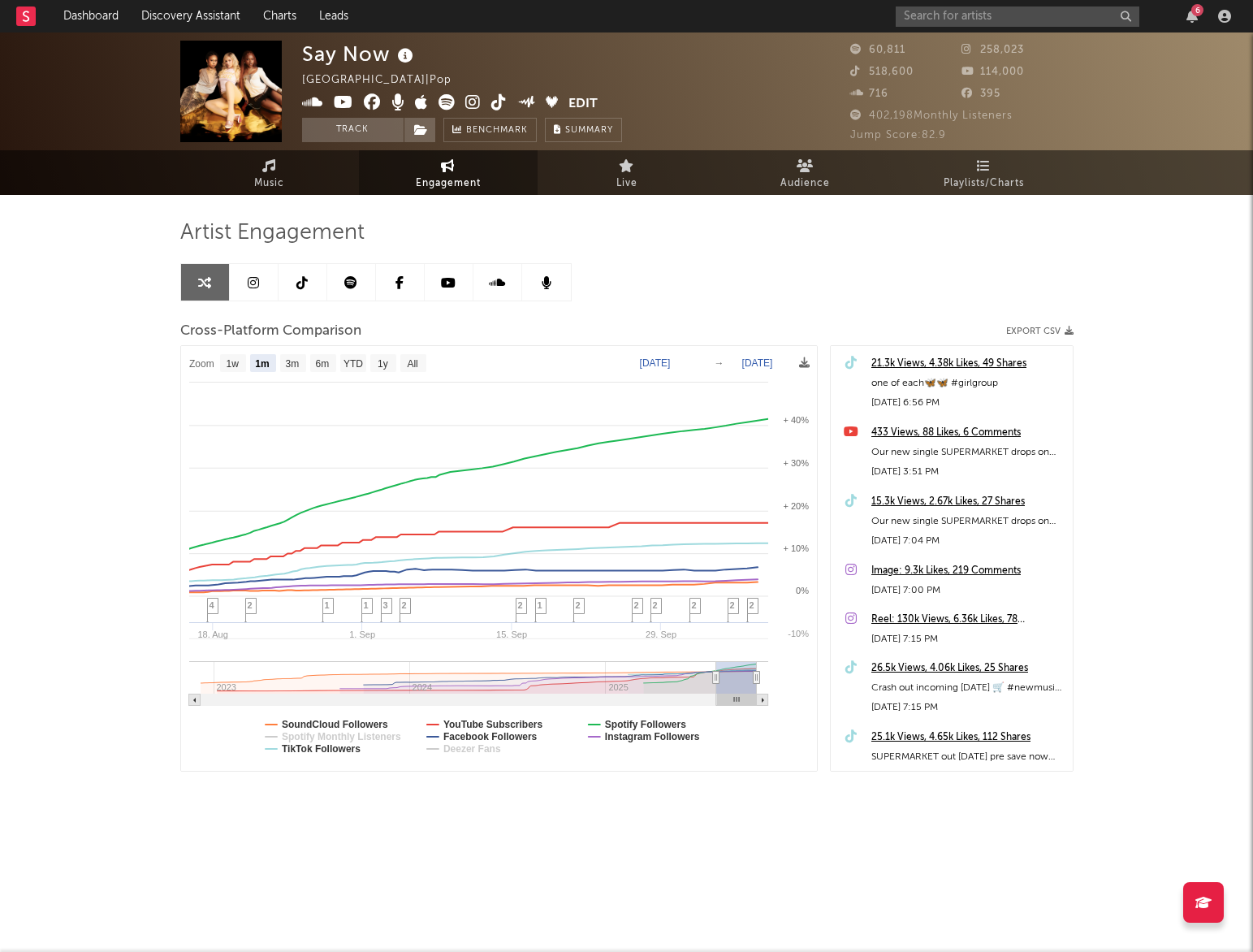
select select "1m"
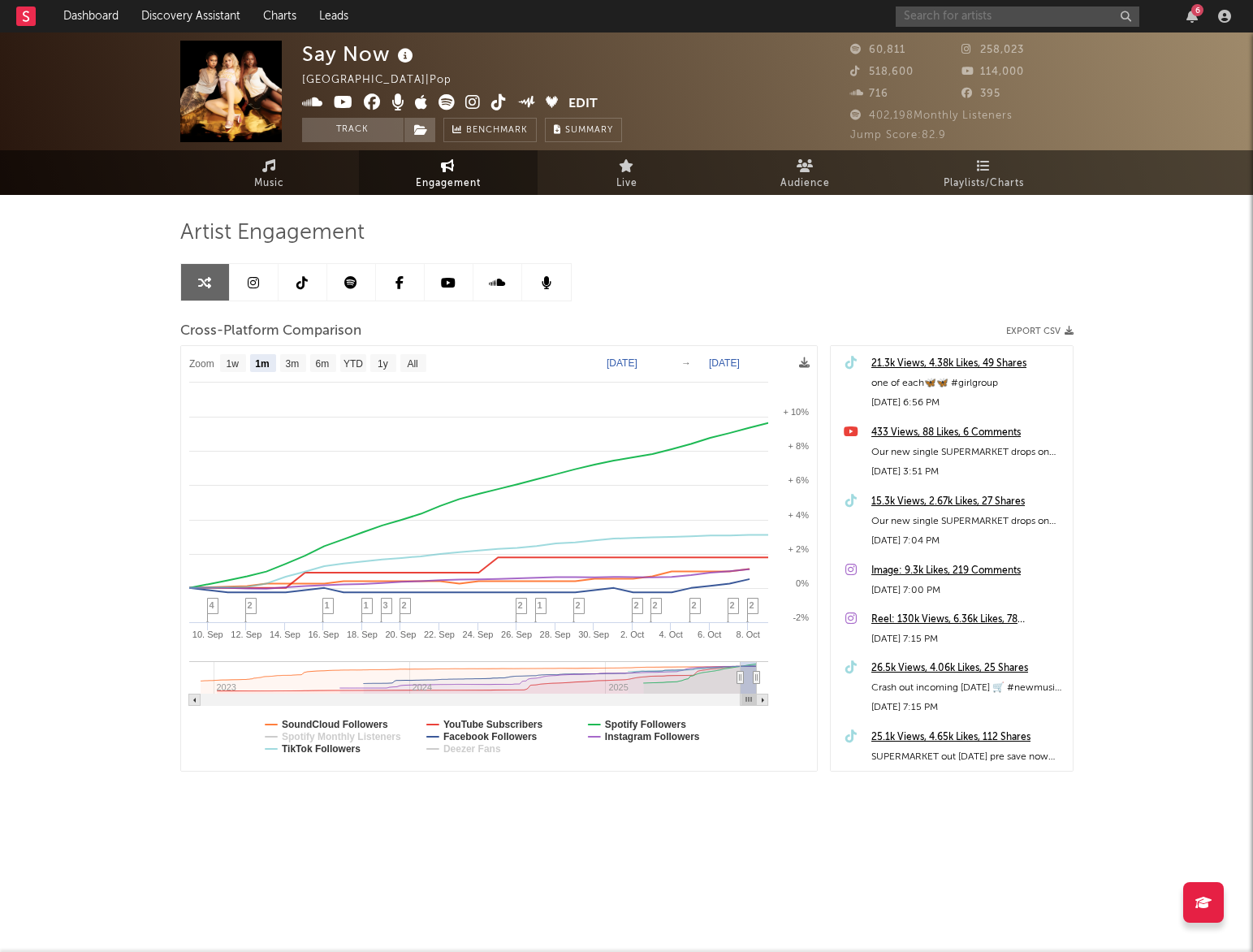
click at [985, 25] on input "text" at bounding box center [1017, 16] width 243 height 20
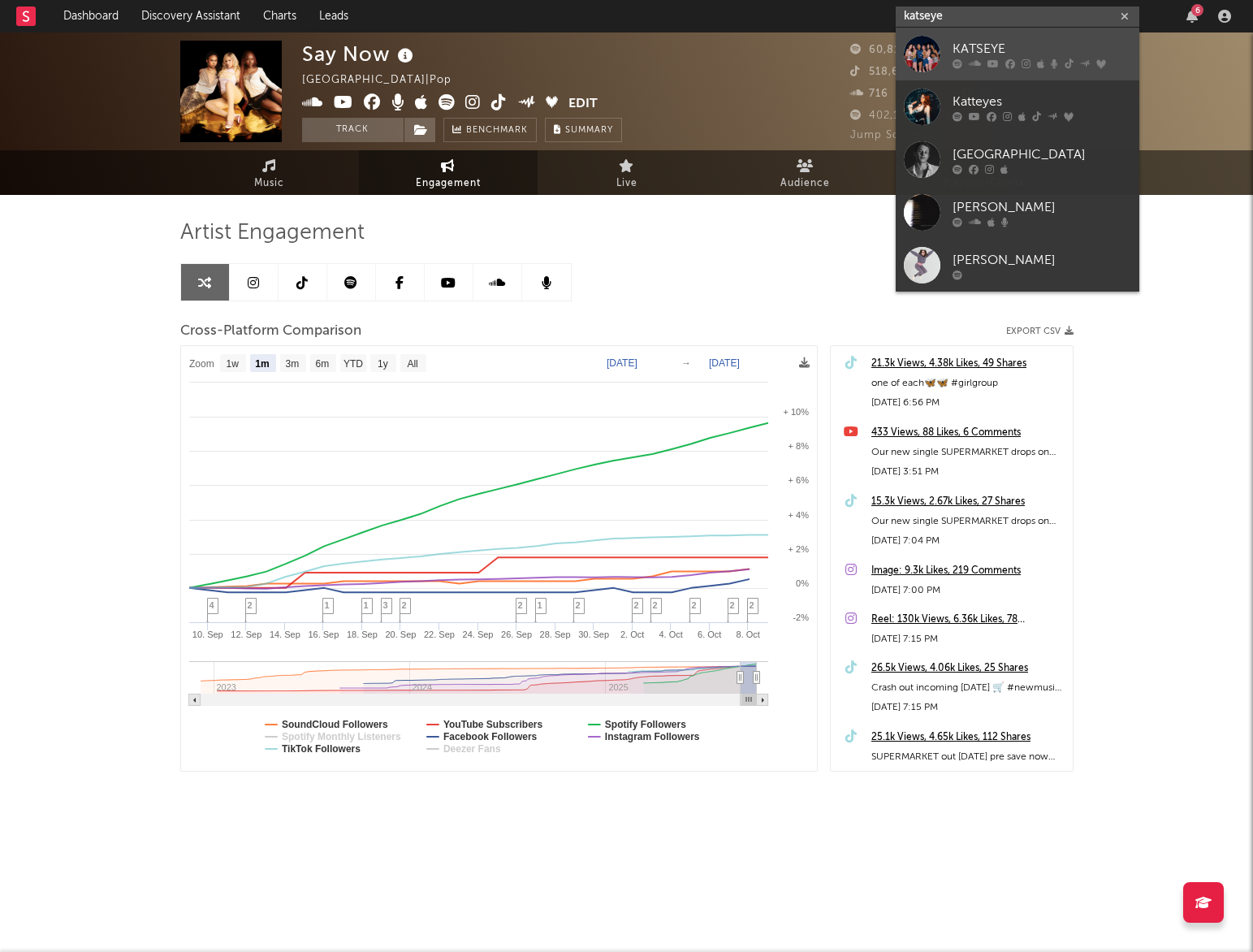
type input "katseye"
click at [1074, 60] on div at bounding box center [1042, 63] width 179 height 9
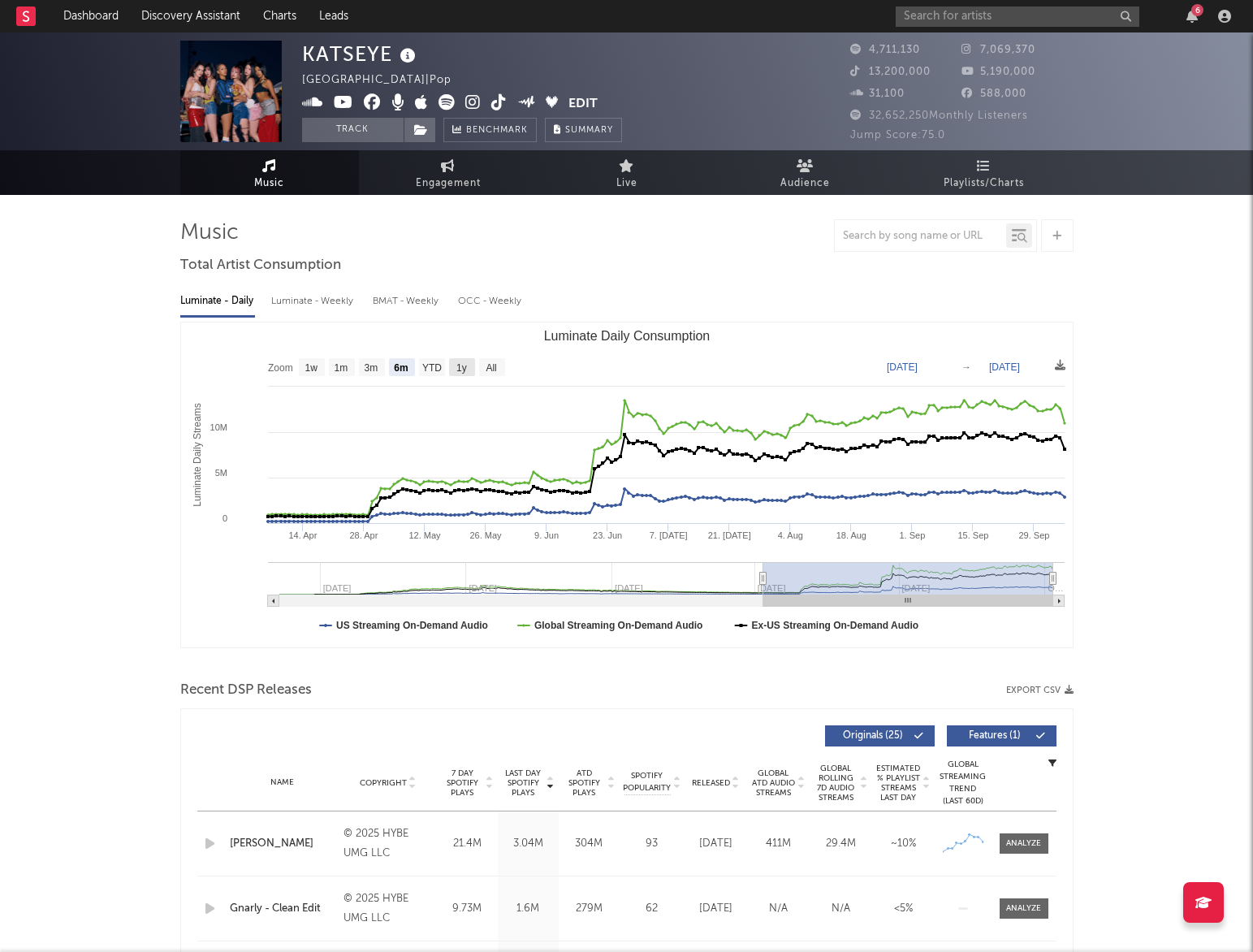
click at [464, 368] on text "1y" at bounding box center [461, 368] width 10 height 11
select select "1y"
type input "[DATE]"
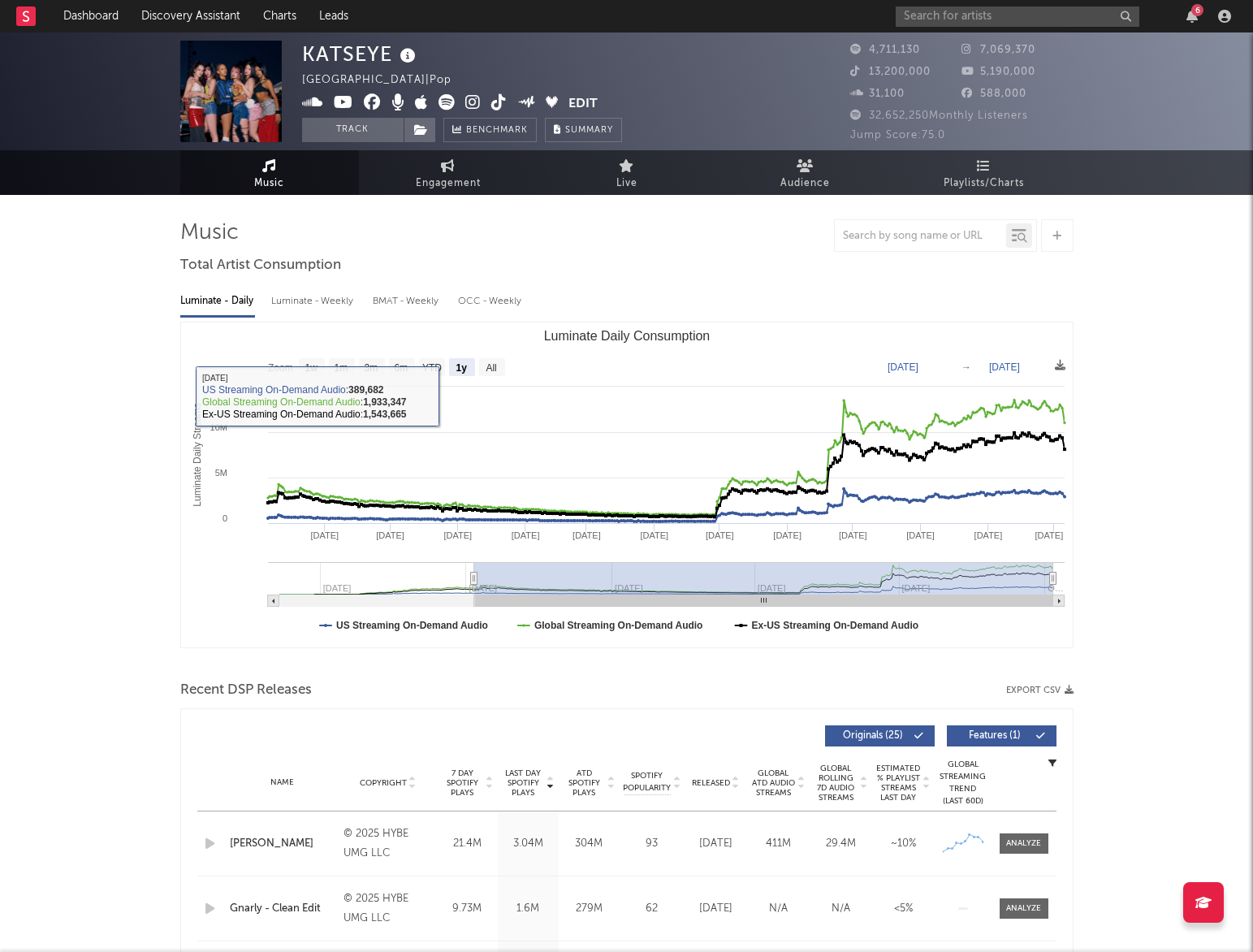
click at [476, 368] on rect "Luminate Daily Consumption" at bounding box center [627, 484] width 892 height 325
click at [499, 368] on rect "Luminate Daily Consumption" at bounding box center [492, 367] width 26 height 18
select select "All"
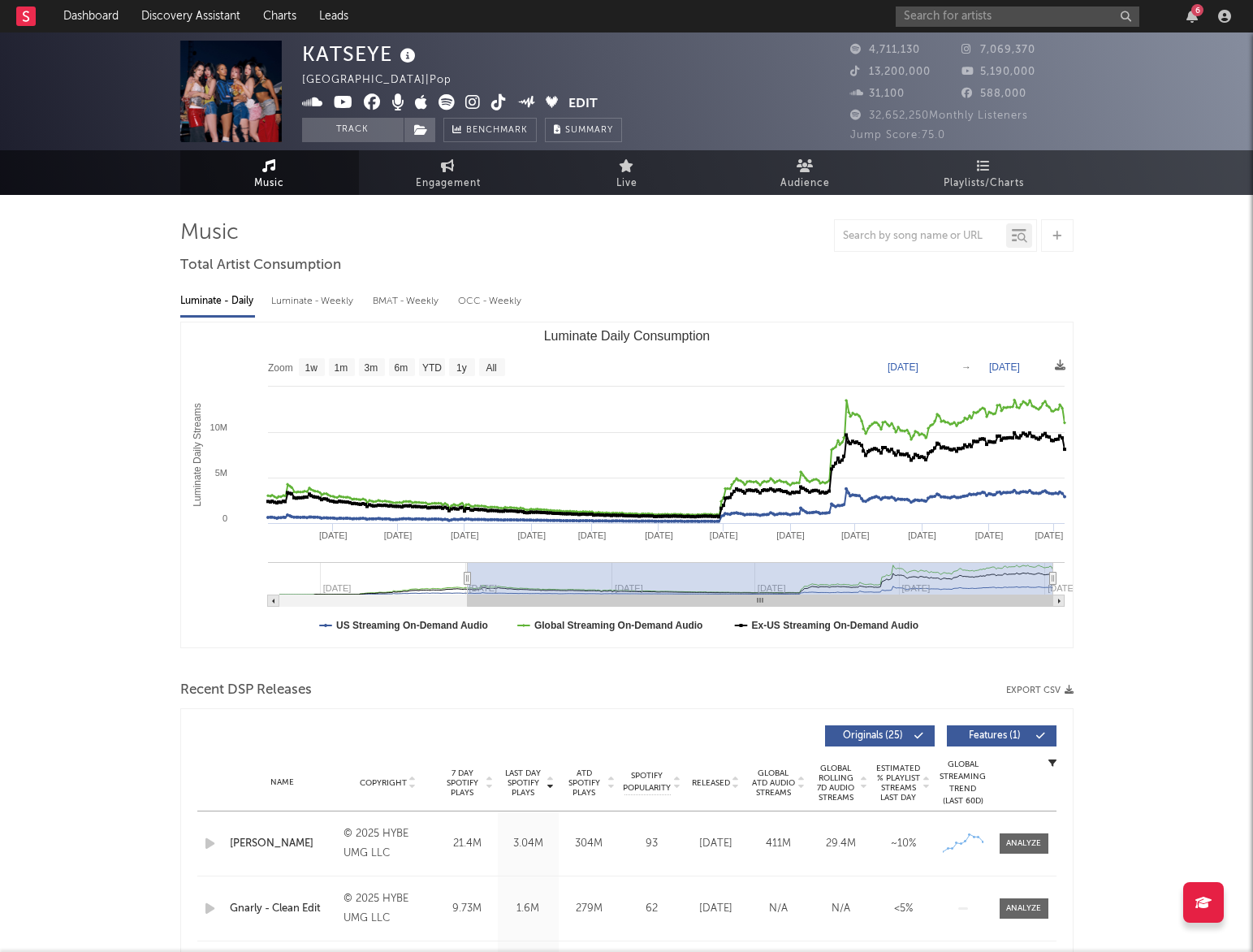
drag, startPoint x: 279, startPoint y: 581, endPoint x: 467, endPoint y: 574, distance: 188.1
click at [467, 574] on icon "Luminate Daily Consumption" at bounding box center [467, 579] width 7 height 12
type input "[DATE]"
select select "1y"
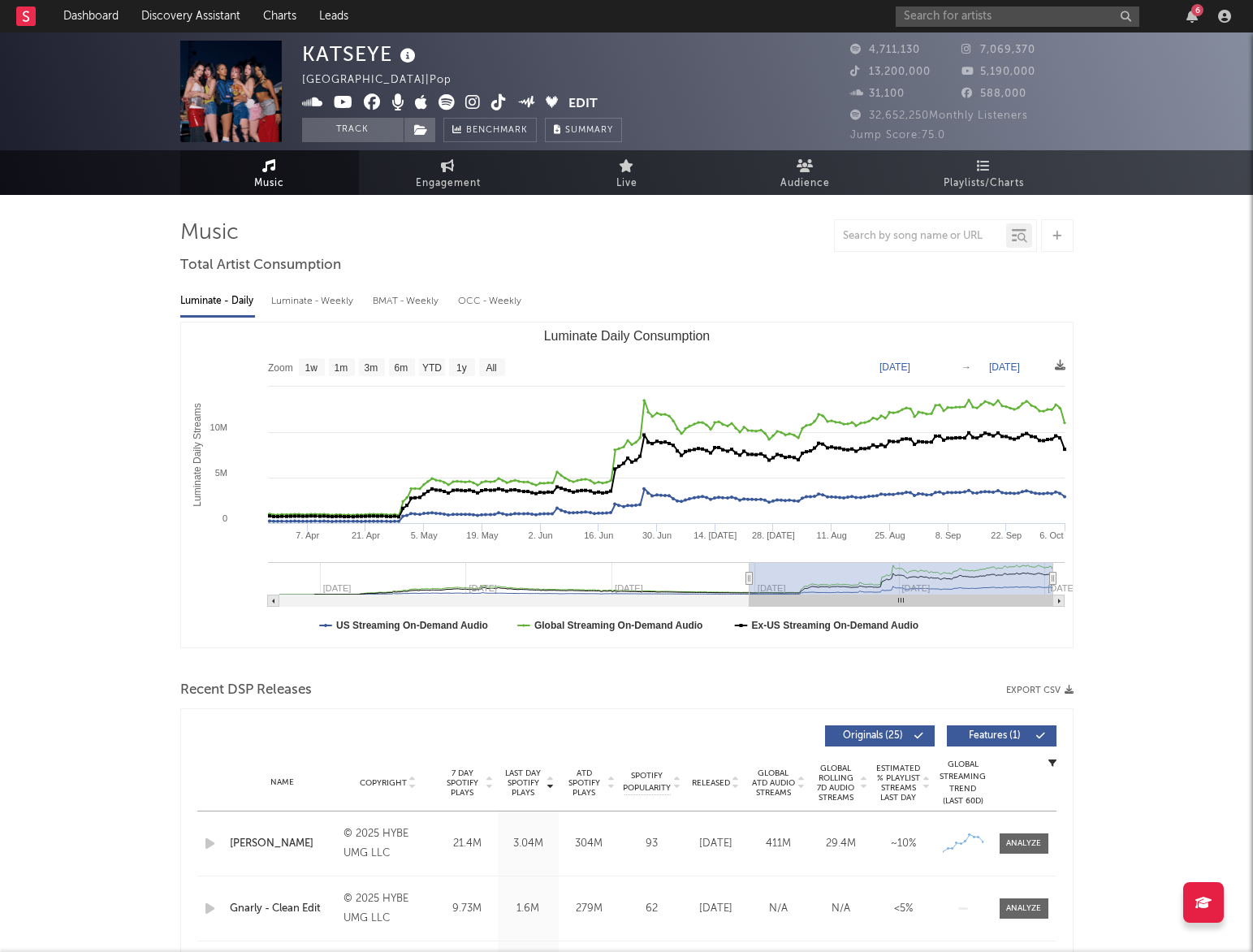
drag, startPoint x: 467, startPoint y: 574, endPoint x: 749, endPoint y: 580, distance: 282.1
click at [749, 580] on icon "Luminate Daily Consumption" at bounding box center [748, 579] width 7 height 12
drag, startPoint x: 752, startPoint y: 580, endPoint x: 817, endPoint y: 580, distance: 65.0
click at [813, 580] on rect "Luminate Daily Consumption" at bounding box center [902, 579] width 304 height 32
drag, startPoint x: 1066, startPoint y: 577, endPoint x: 1051, endPoint y: 574, distance: 15.3
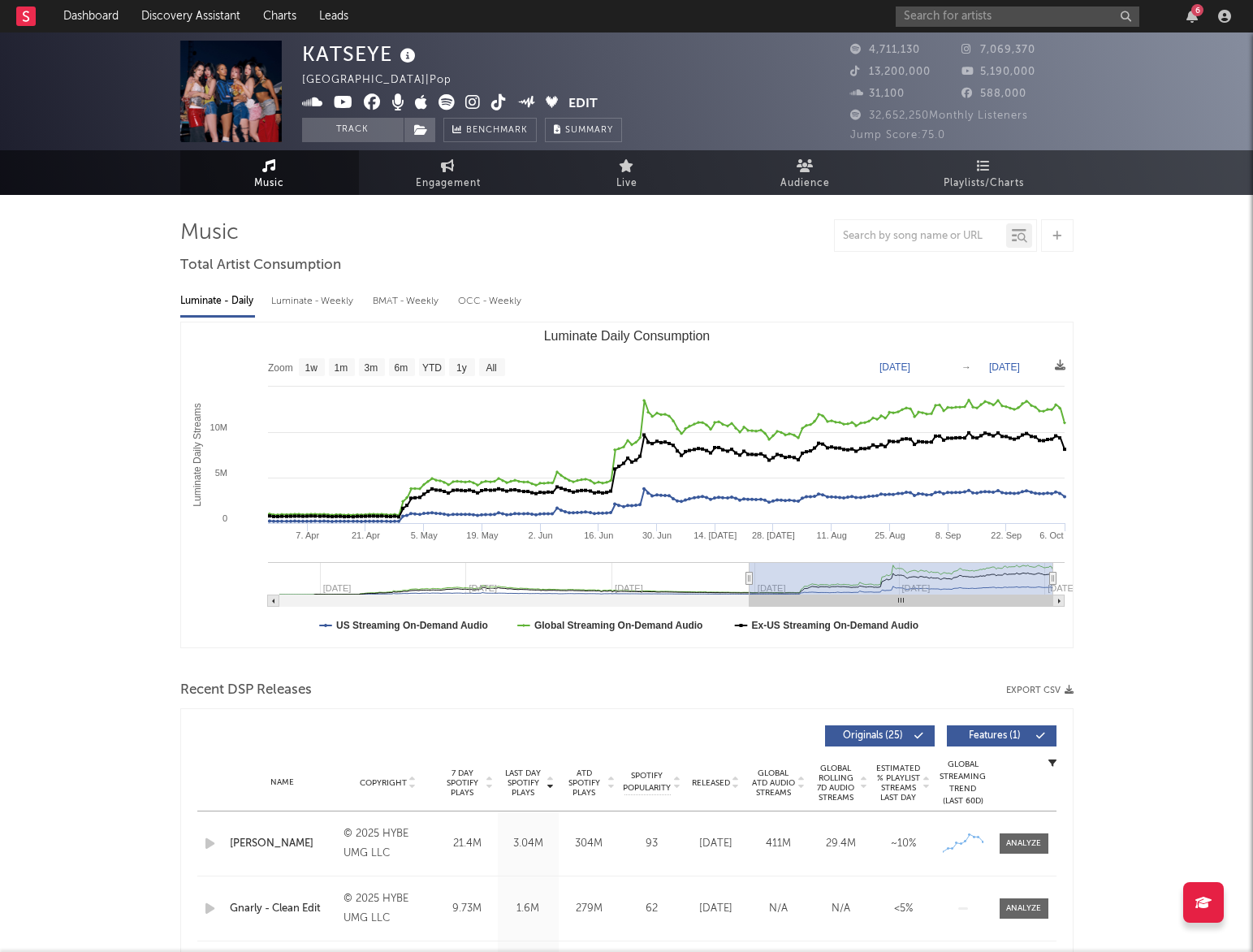
type input "[DATE]"
select select "6m"
type input "[DATE]"
drag, startPoint x: 756, startPoint y: 578, endPoint x: 743, endPoint y: 578, distance: 13.0
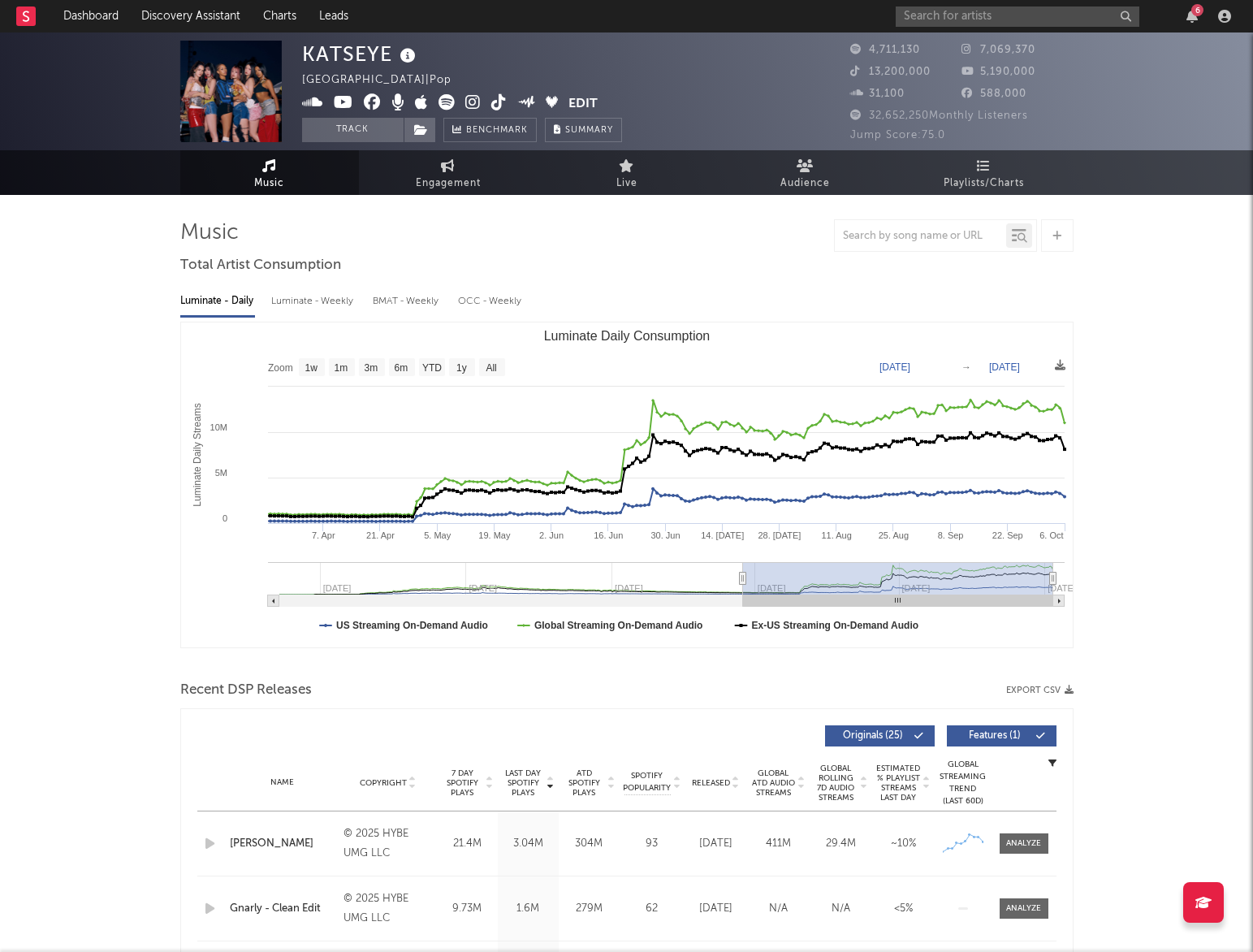
click at [743, 578] on icon "Luminate Daily Consumption" at bounding box center [742, 579] width 7 height 12
select select "6m"
type input "[DATE]"
drag, startPoint x: 1051, startPoint y: 575, endPoint x: 1087, endPoint y: 568, distance: 36.7
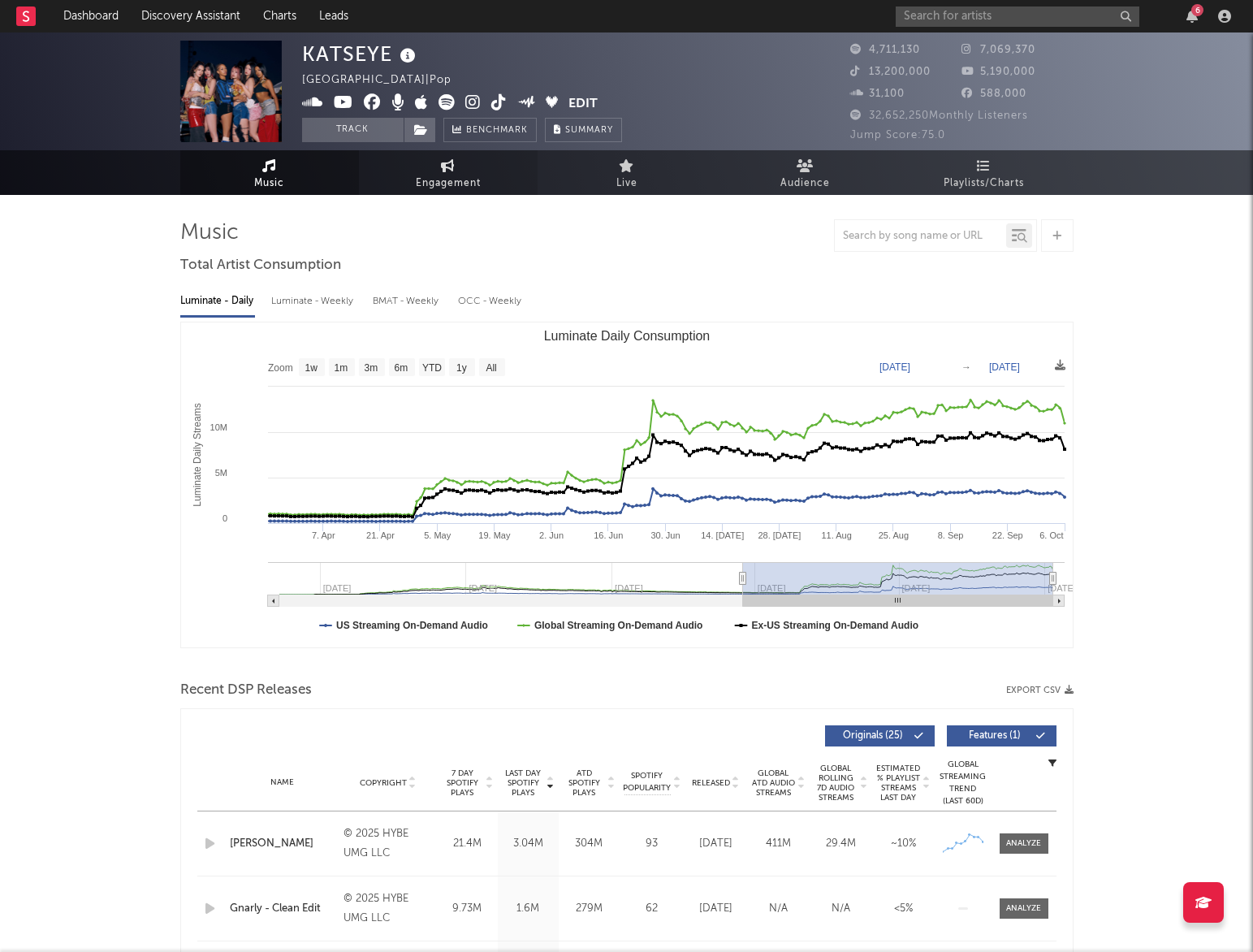
click at [483, 180] on link "Engagement" at bounding box center [448, 172] width 179 height 45
select select "1w"
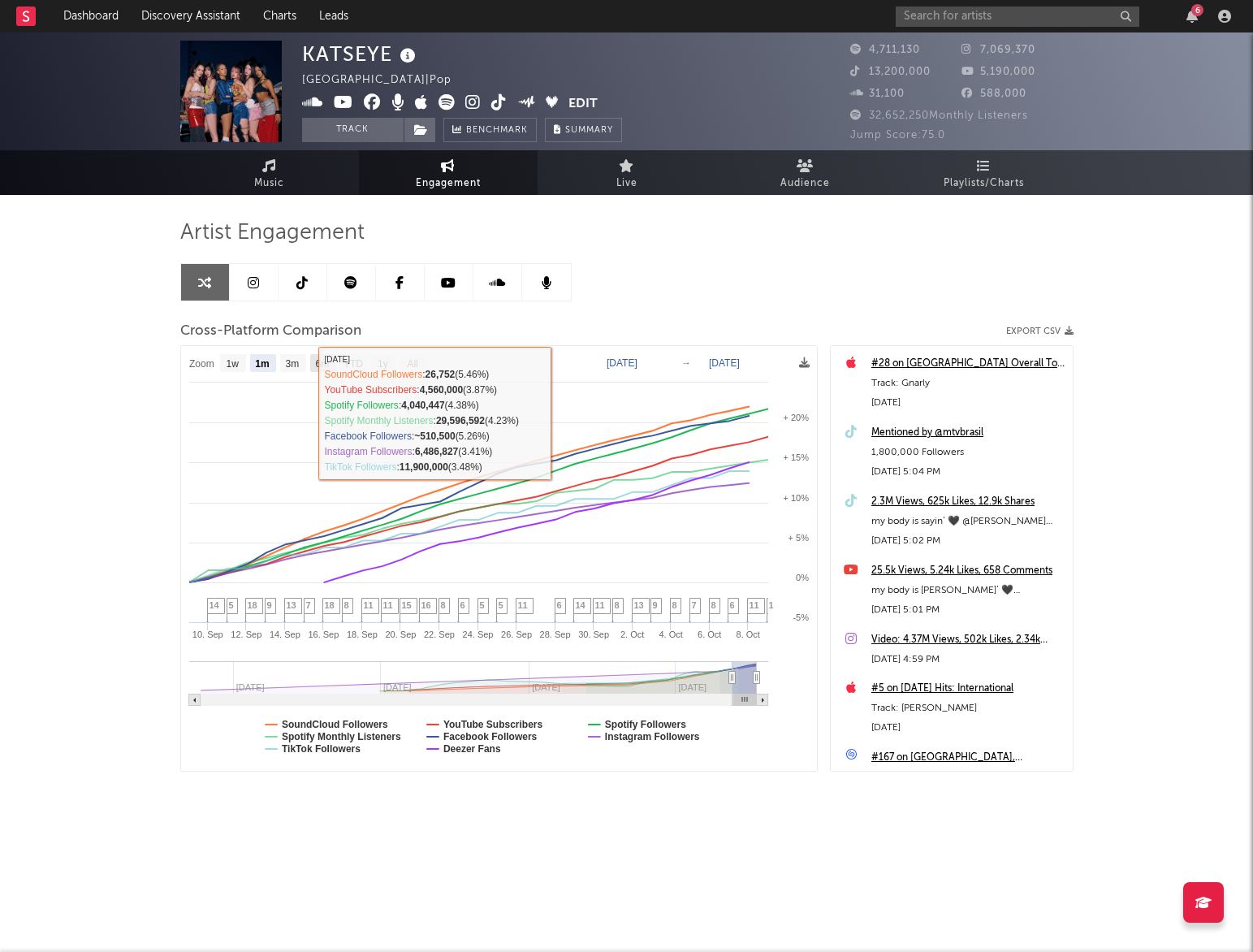
click at [321, 365] on text "6m" at bounding box center [322, 364] width 14 height 11
select select "6m"
type input "2025-04-09"
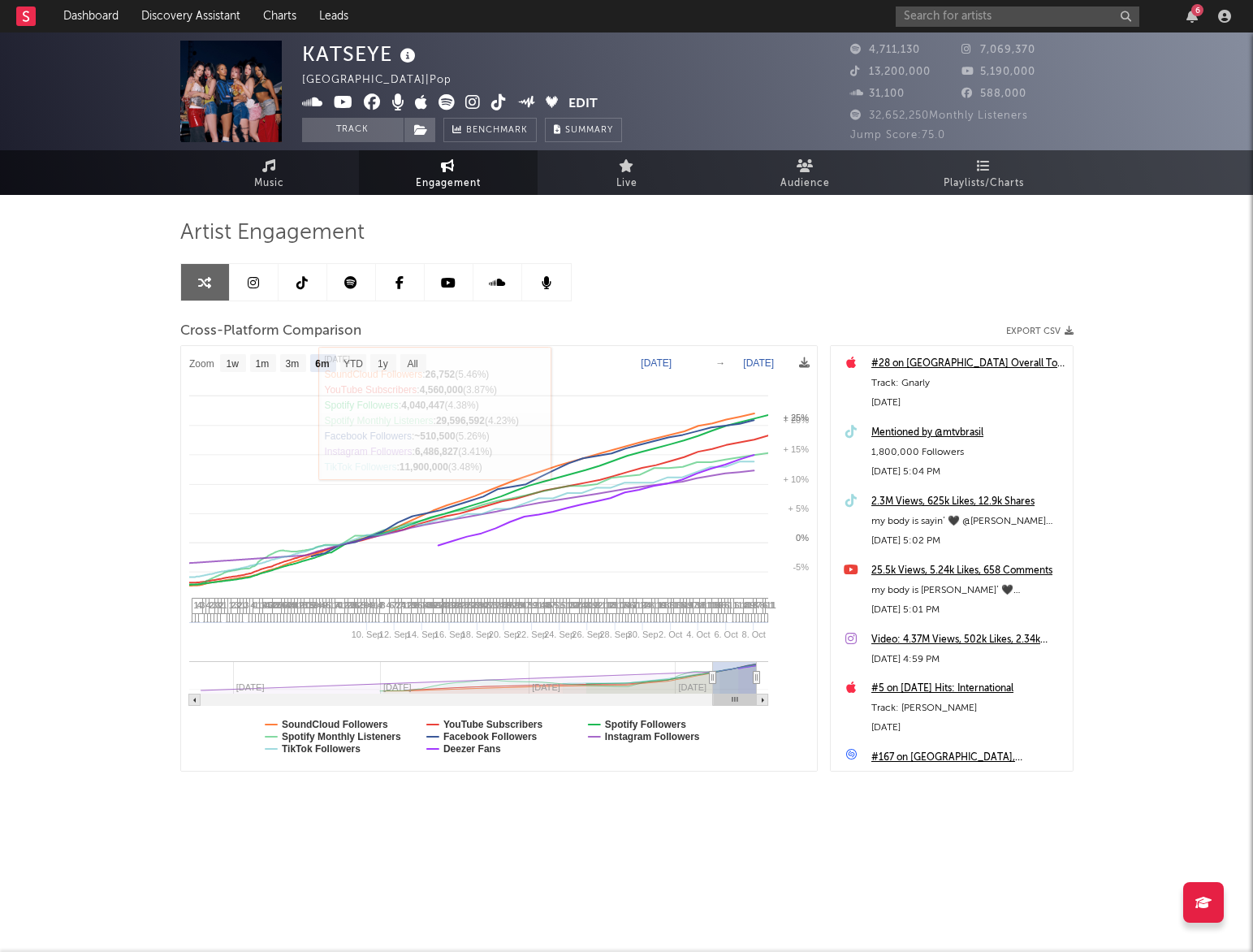
select select "6m"
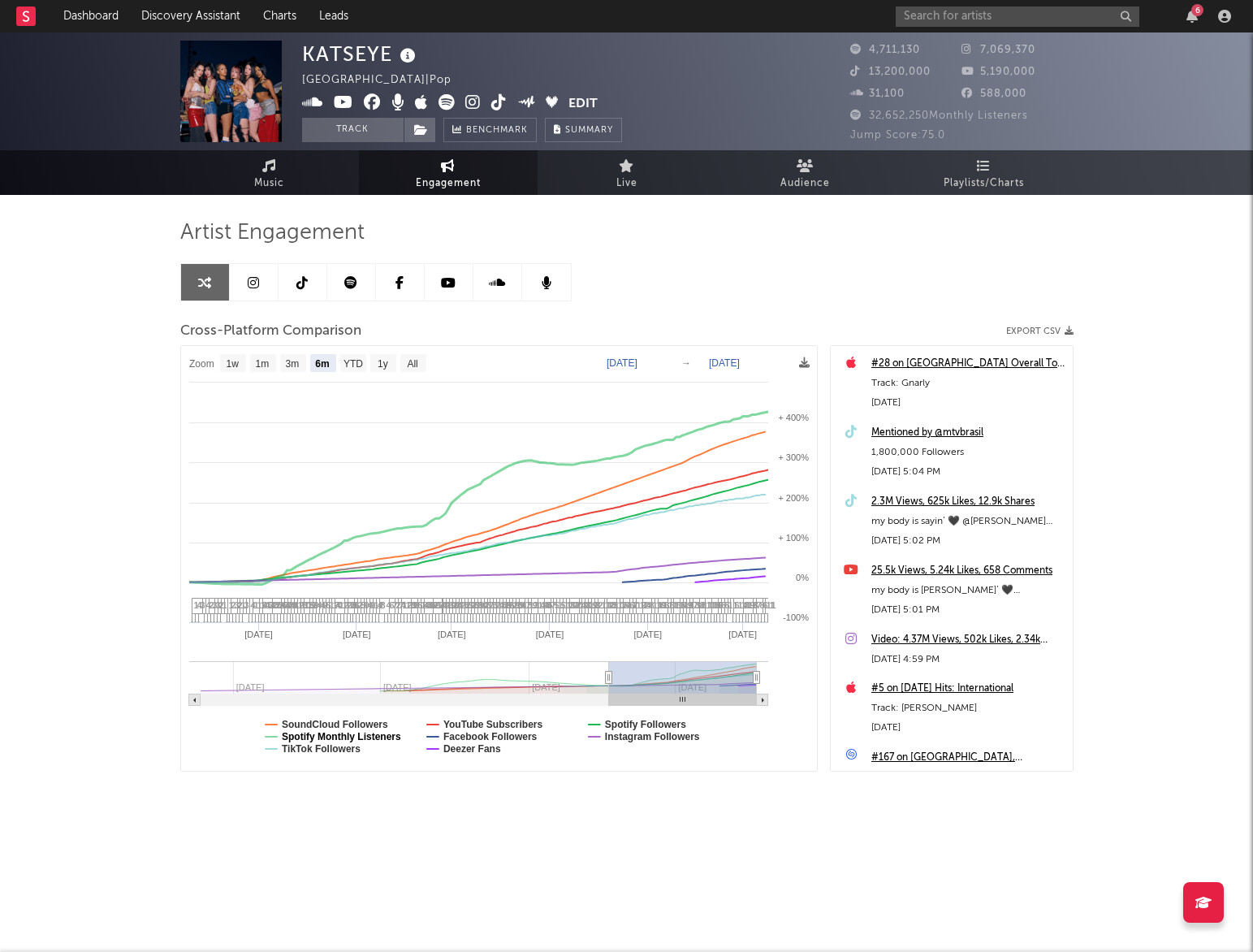
click at [402, 738] on text "Spotify Monthly Listeners" at bounding box center [342, 737] width 119 height 11
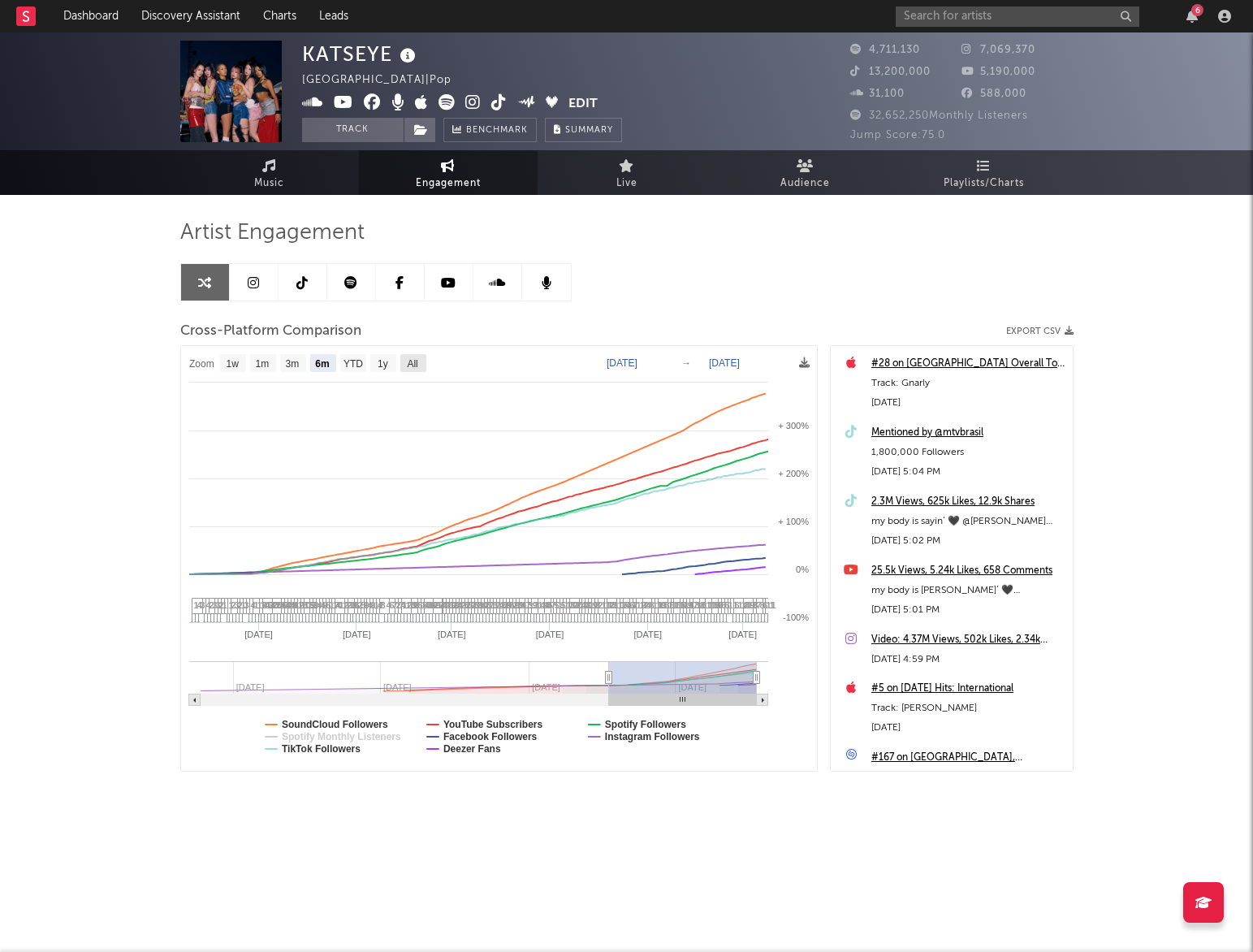
click at [413, 360] on text "All" at bounding box center [412, 364] width 10 height 11
select select "All"
type input "2023-11-21"
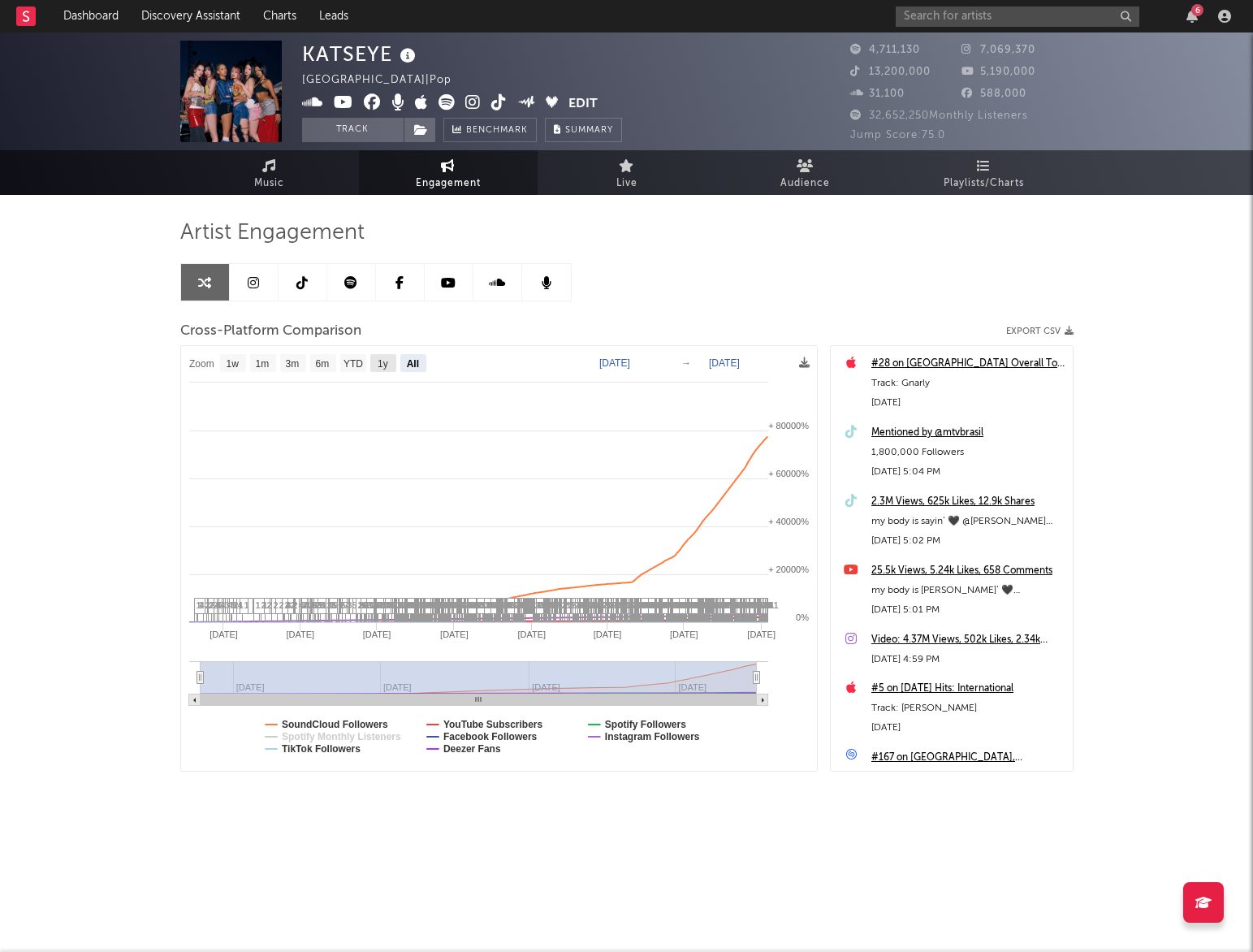
click at [385, 362] on text "1y" at bounding box center [383, 364] width 10 height 11
select select "1y"
type input "[DATE]"
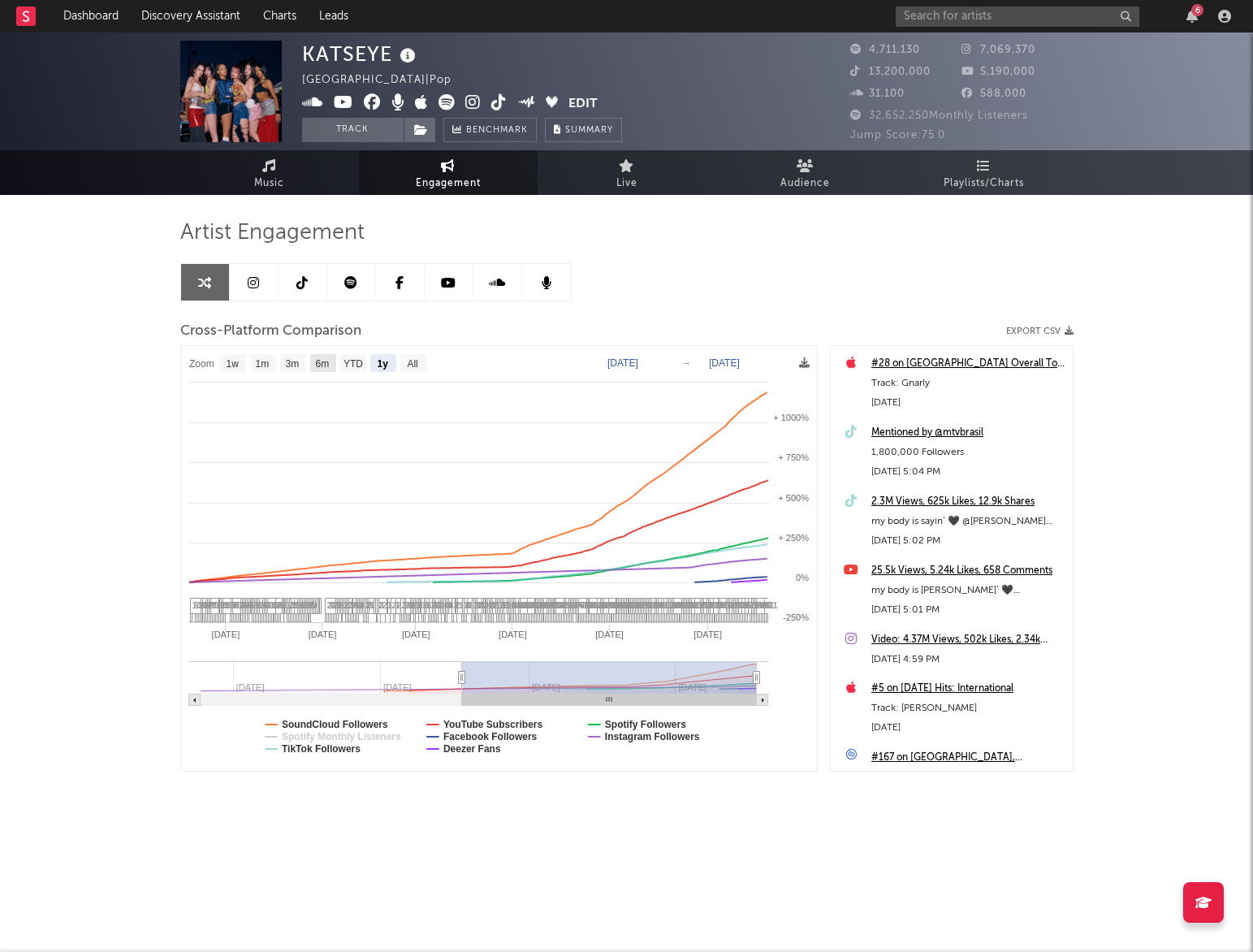
click at [319, 360] on text "6m" at bounding box center [322, 364] width 14 height 11
select select "6m"
type input "2025-04-09"
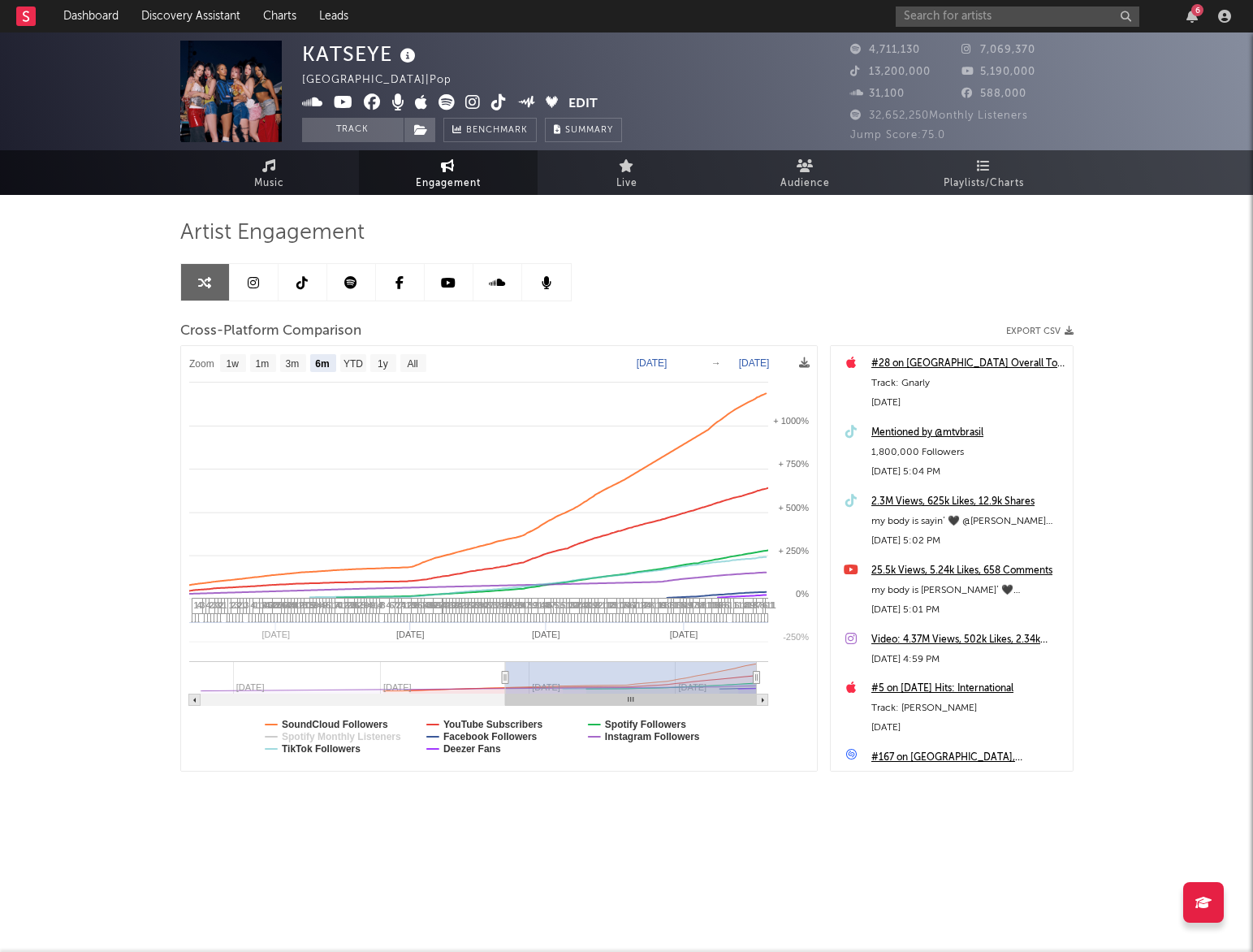
select select "6m"
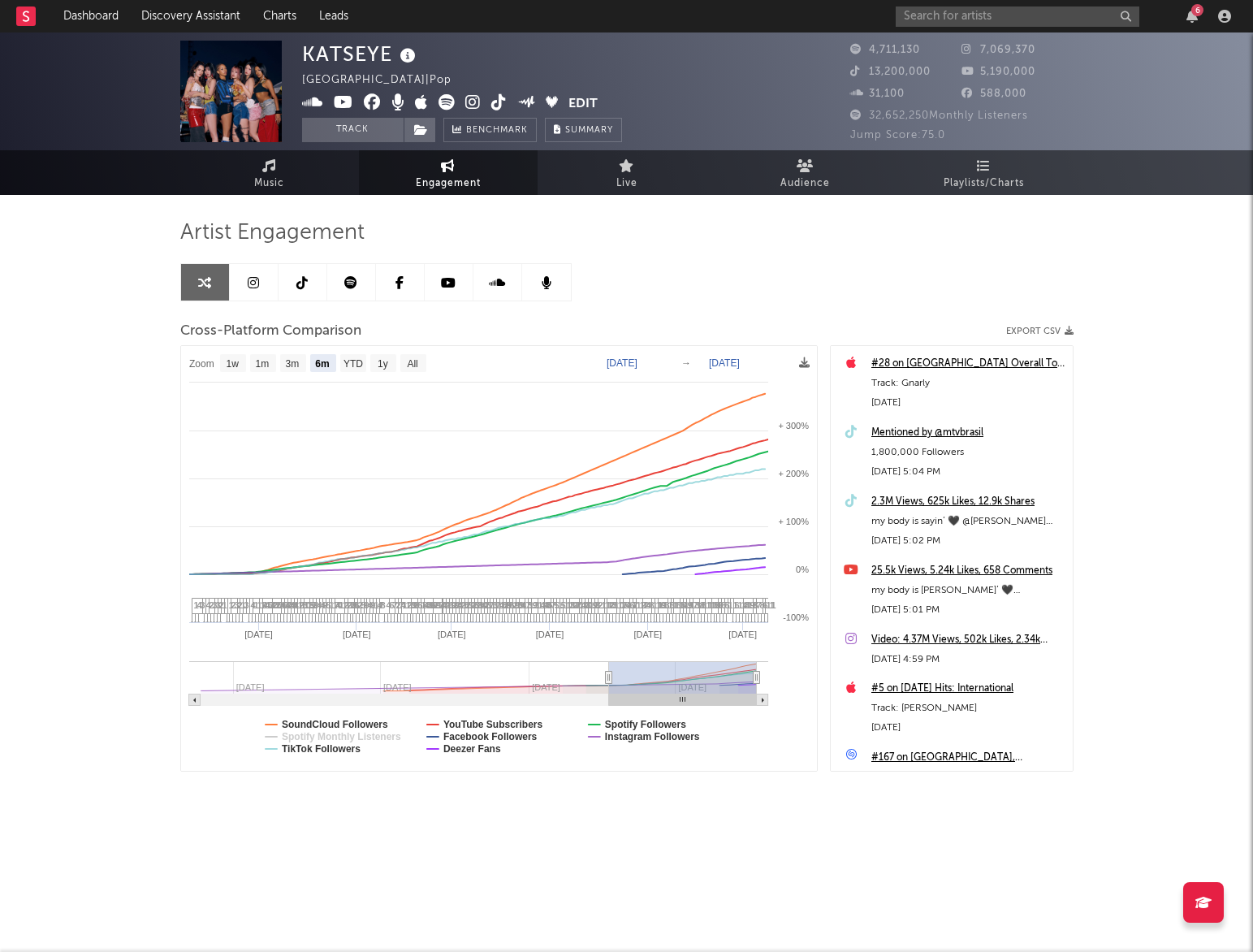
click at [299, 283] on icon at bounding box center [302, 283] width 11 height 13
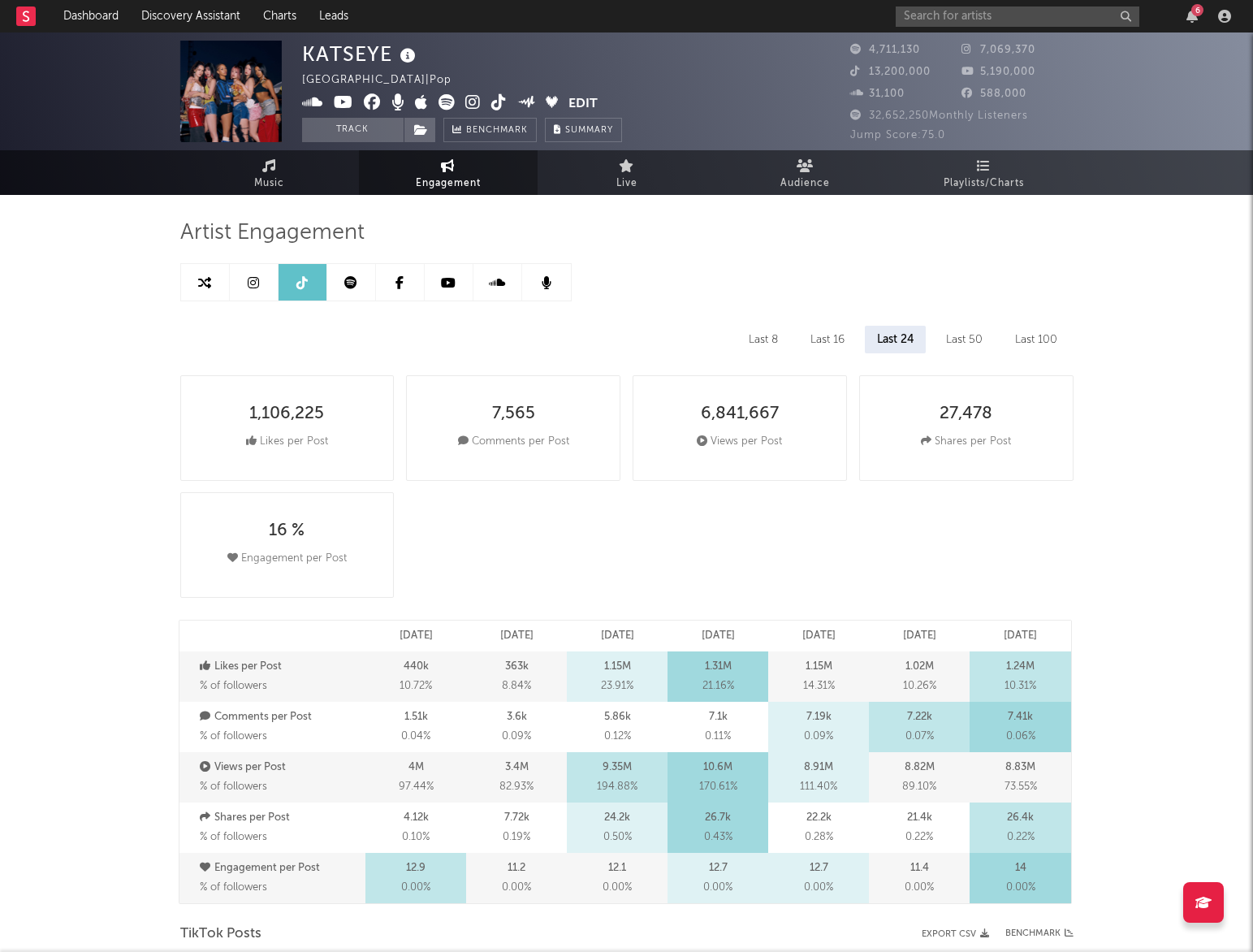
select select "6m"
click at [956, 338] on div "Last 50" at bounding box center [964, 339] width 61 height 27
click at [904, 344] on div "Last 24" at bounding box center [894, 339] width 60 height 27
click at [802, 336] on div "Last 16" at bounding box center [828, 339] width 59 height 27
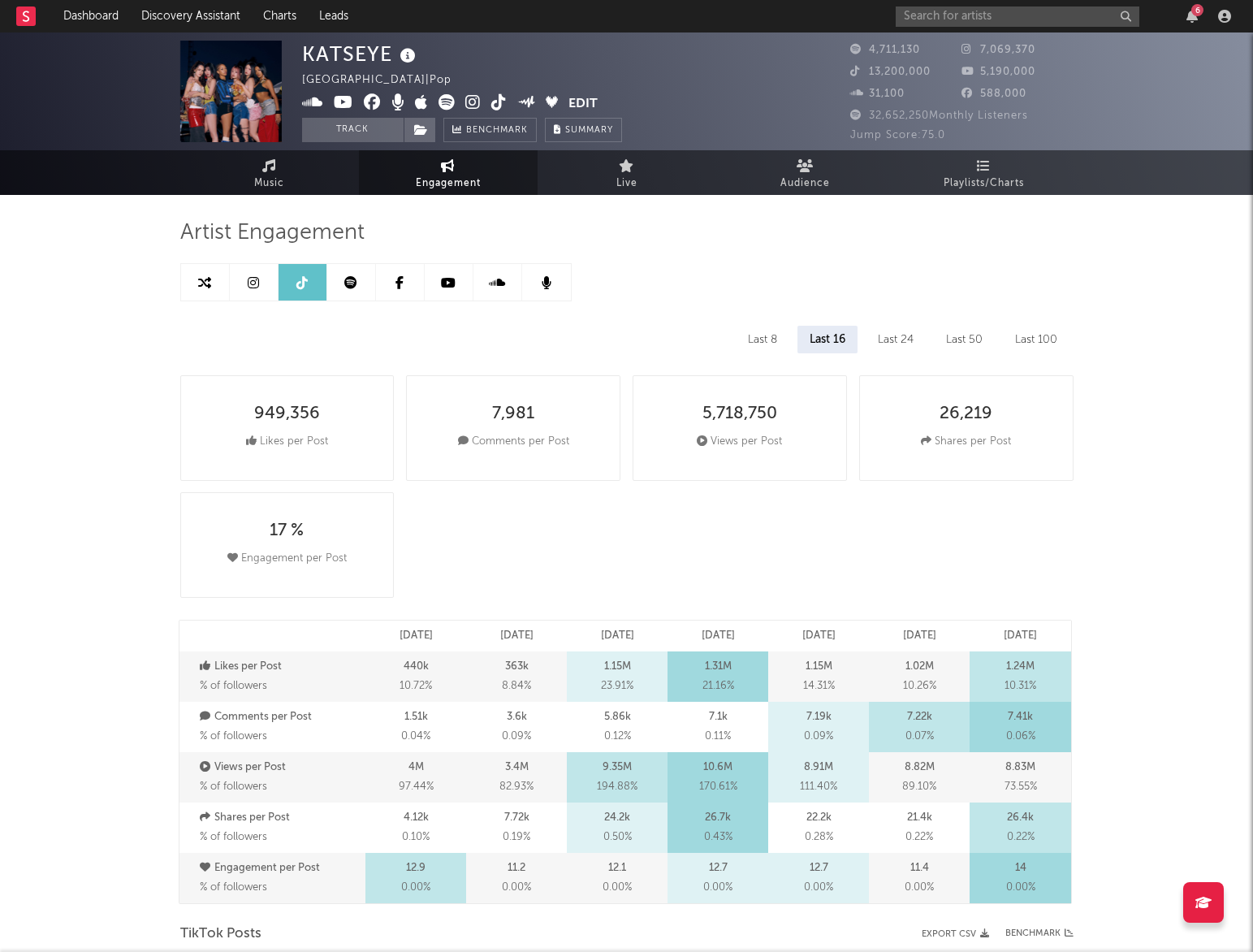
click at [893, 346] on div "Last 24" at bounding box center [895, 339] width 60 height 27
click at [960, 345] on div "Last 50" at bounding box center [964, 339] width 61 height 27
drag, startPoint x: 1039, startPoint y: 339, endPoint x: 993, endPoint y: 335, distance: 46.2
click at [1039, 339] on div "Last 100" at bounding box center [1036, 339] width 66 height 27
click at [953, 333] on div "Last 50" at bounding box center [963, 339] width 61 height 27
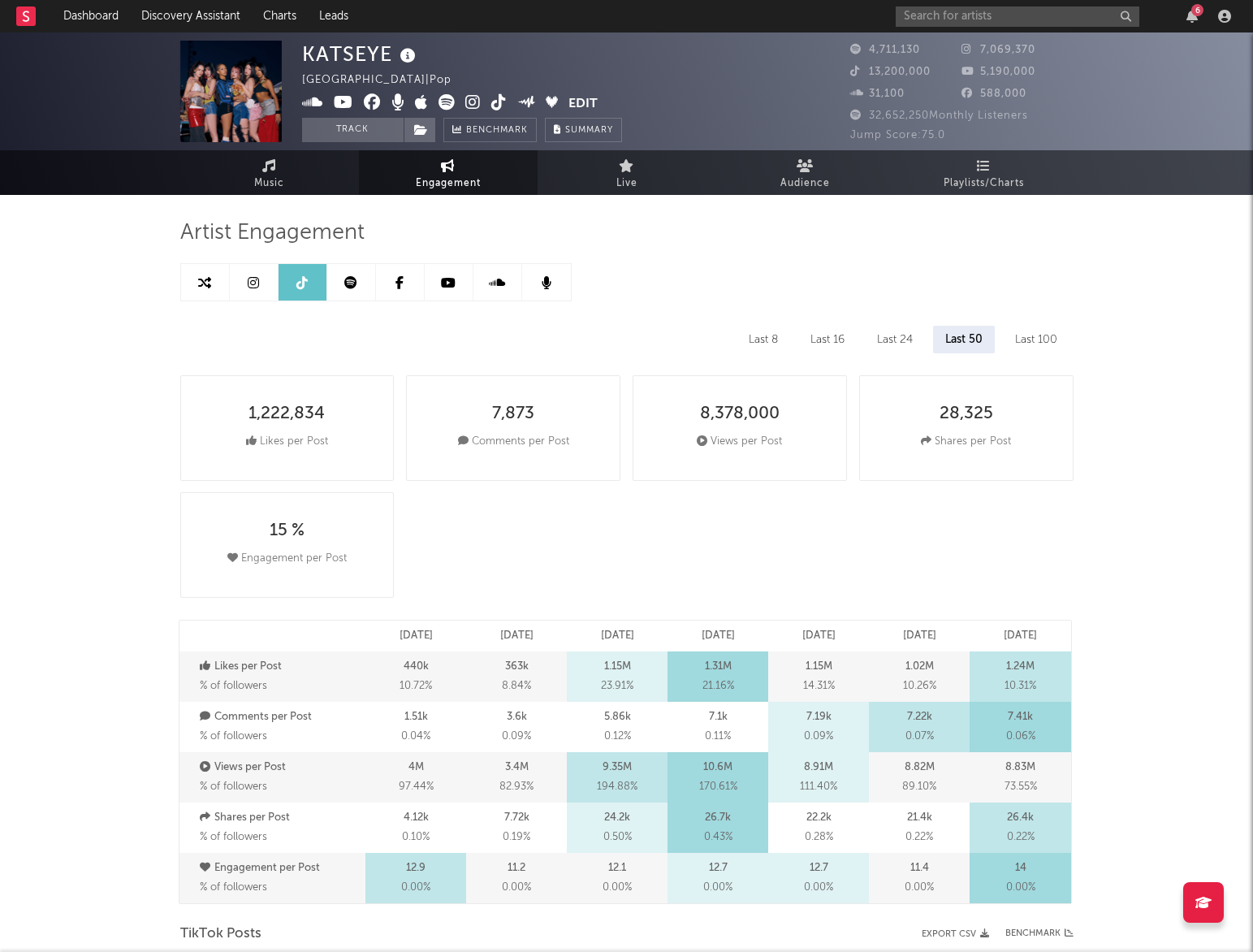
drag, startPoint x: 759, startPoint y: 332, endPoint x: 770, endPoint y: 332, distance: 11.0
click at [761, 332] on div "Last 8" at bounding box center [763, 339] width 54 height 27
click at [950, 334] on div "Last 50" at bounding box center [964, 339] width 61 height 27
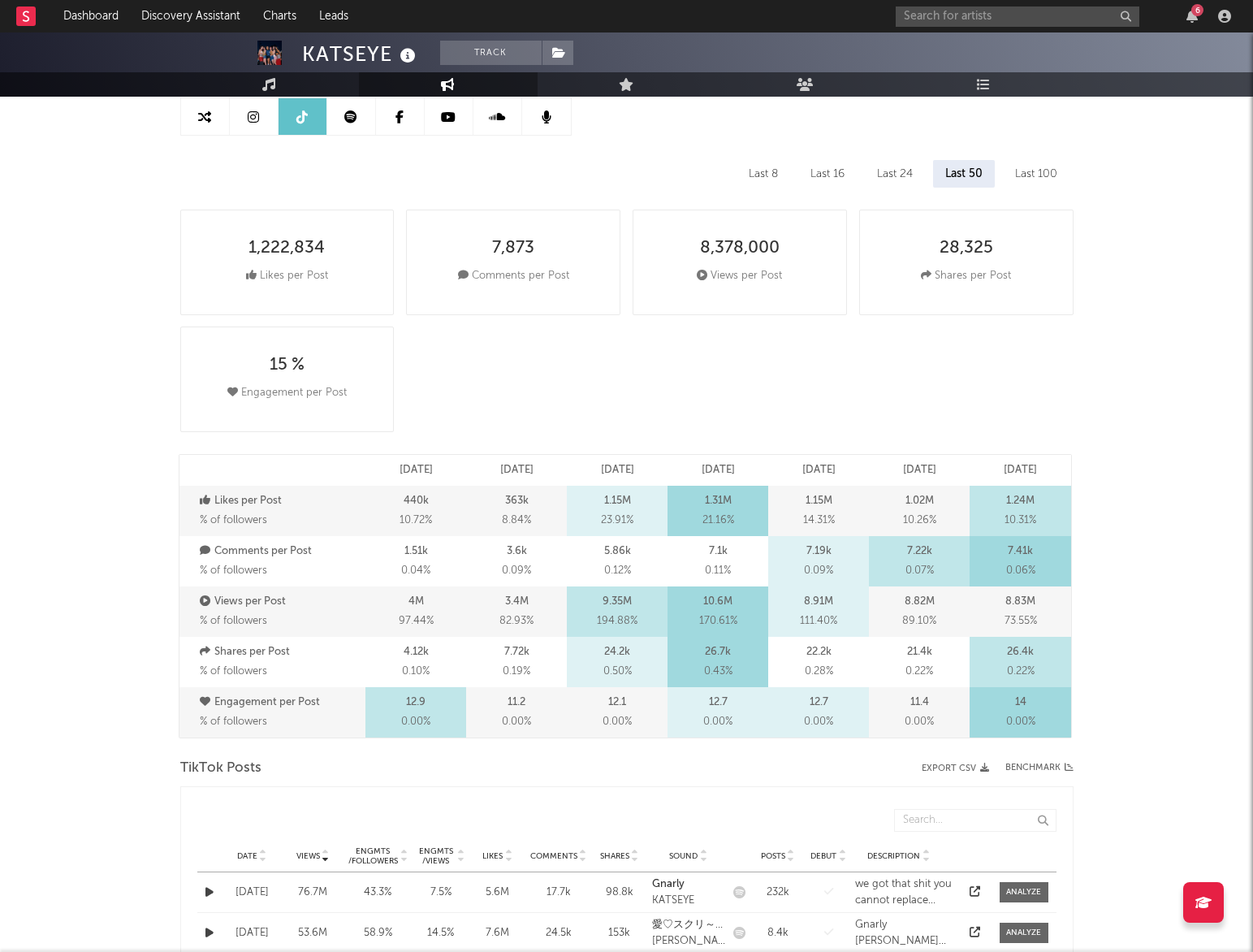
scroll to position [226, 0]
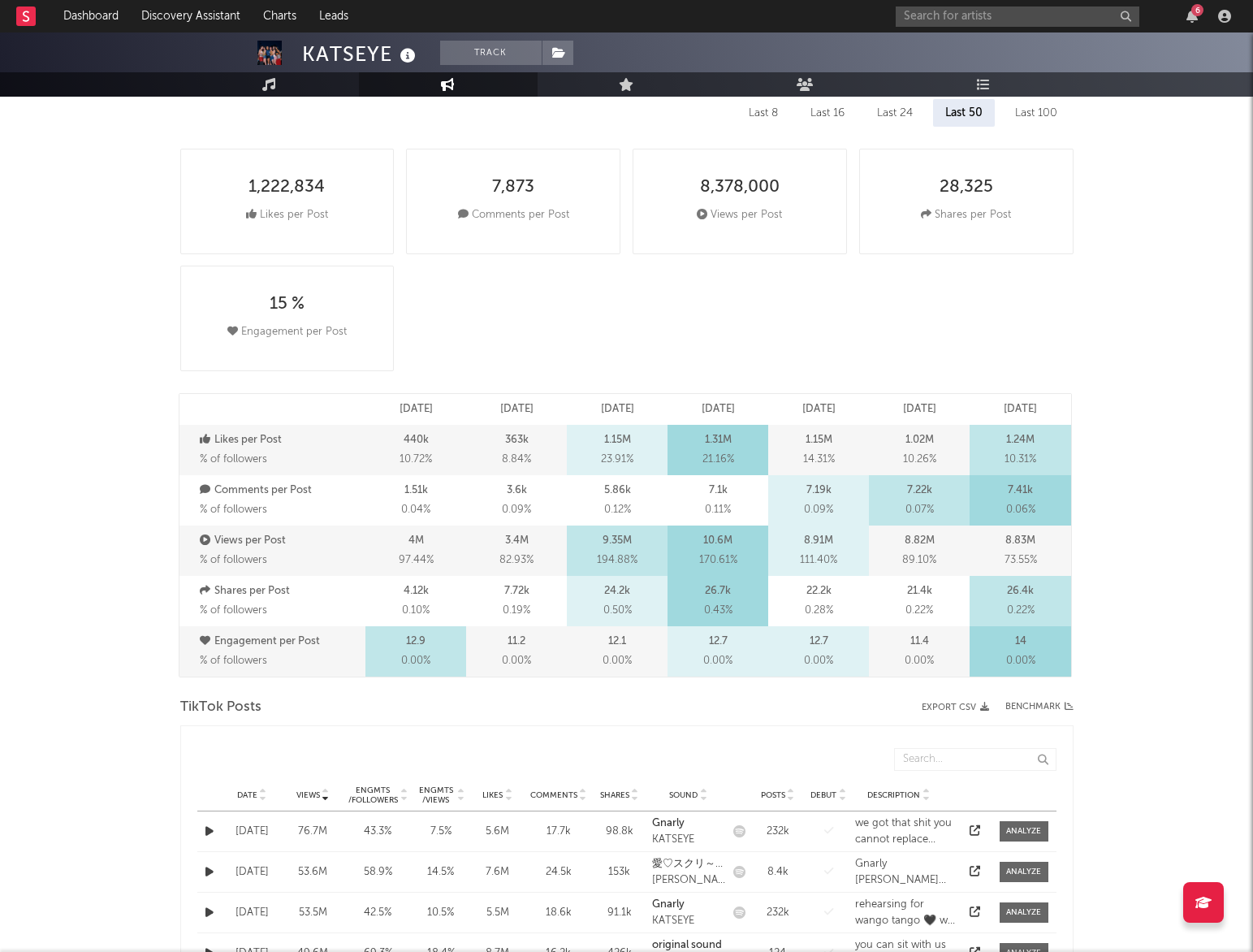
click at [1039, 657] on div "14 0.00 %" at bounding box center [1020, 651] width 100 height 50
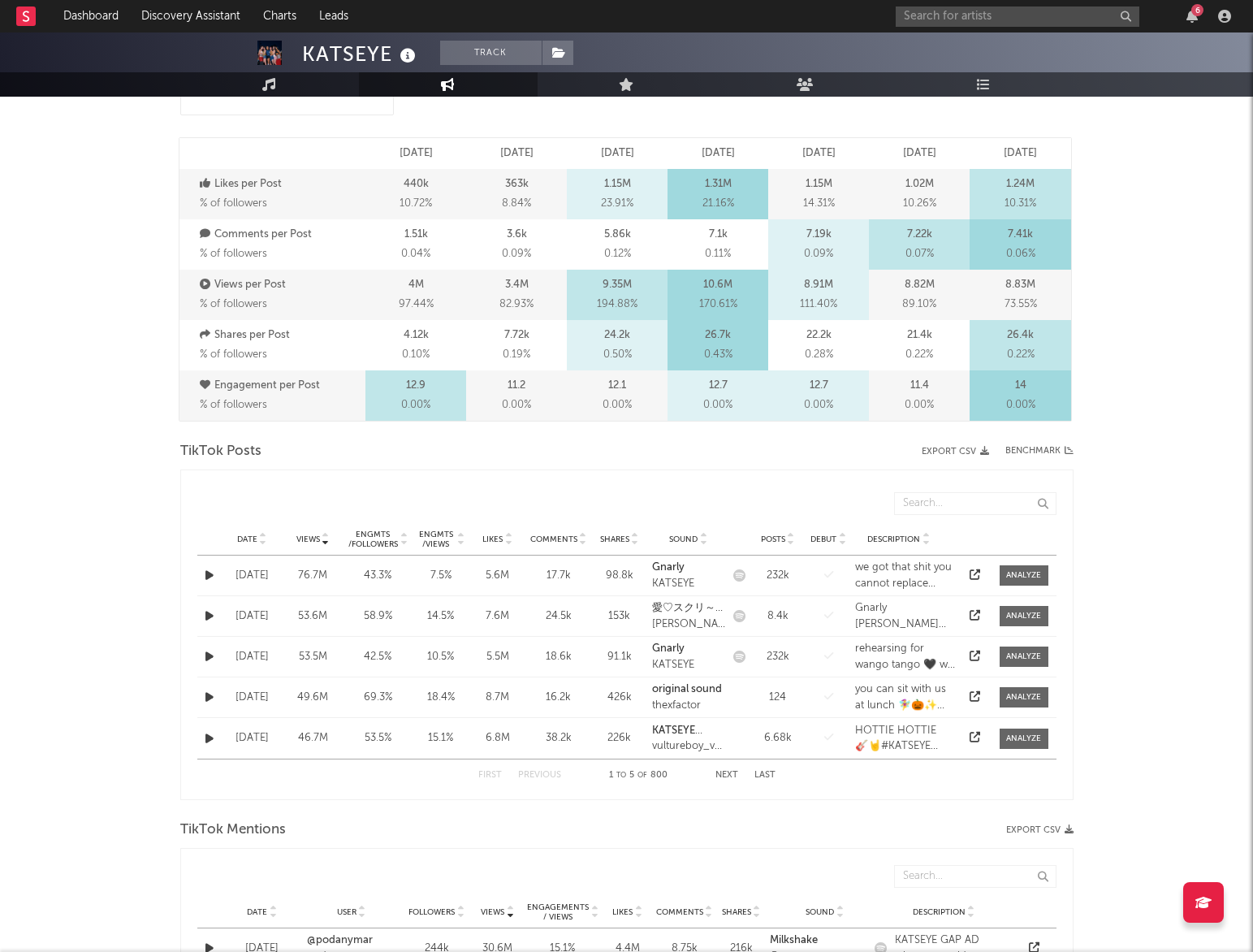
scroll to position [499, 0]
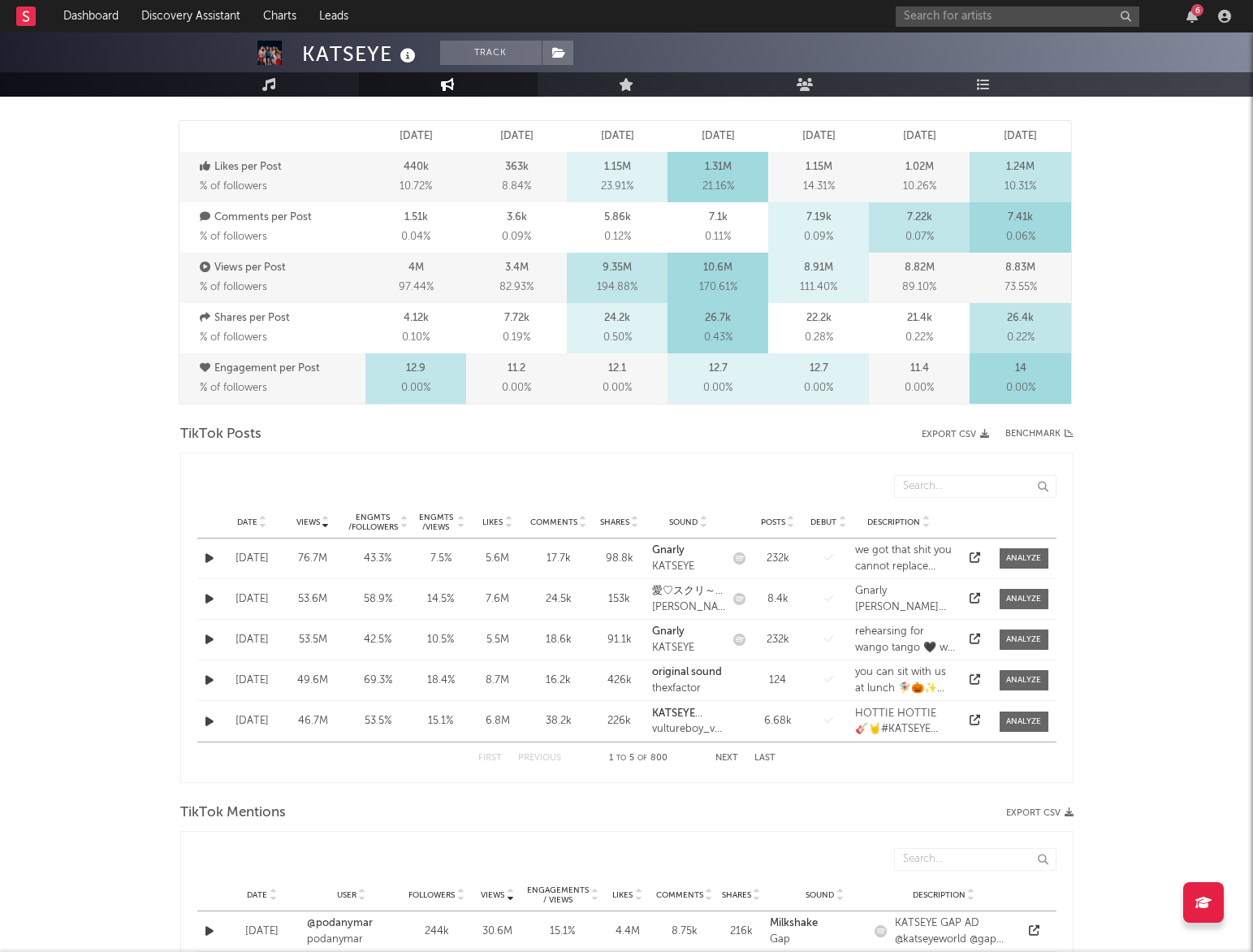
click at [456, 523] on div at bounding box center [460, 522] width 9 height 20
click at [965, 558] on div at bounding box center [976, 559] width 25 height 16
click at [976, 556] on icon at bounding box center [975, 557] width 10 height 10
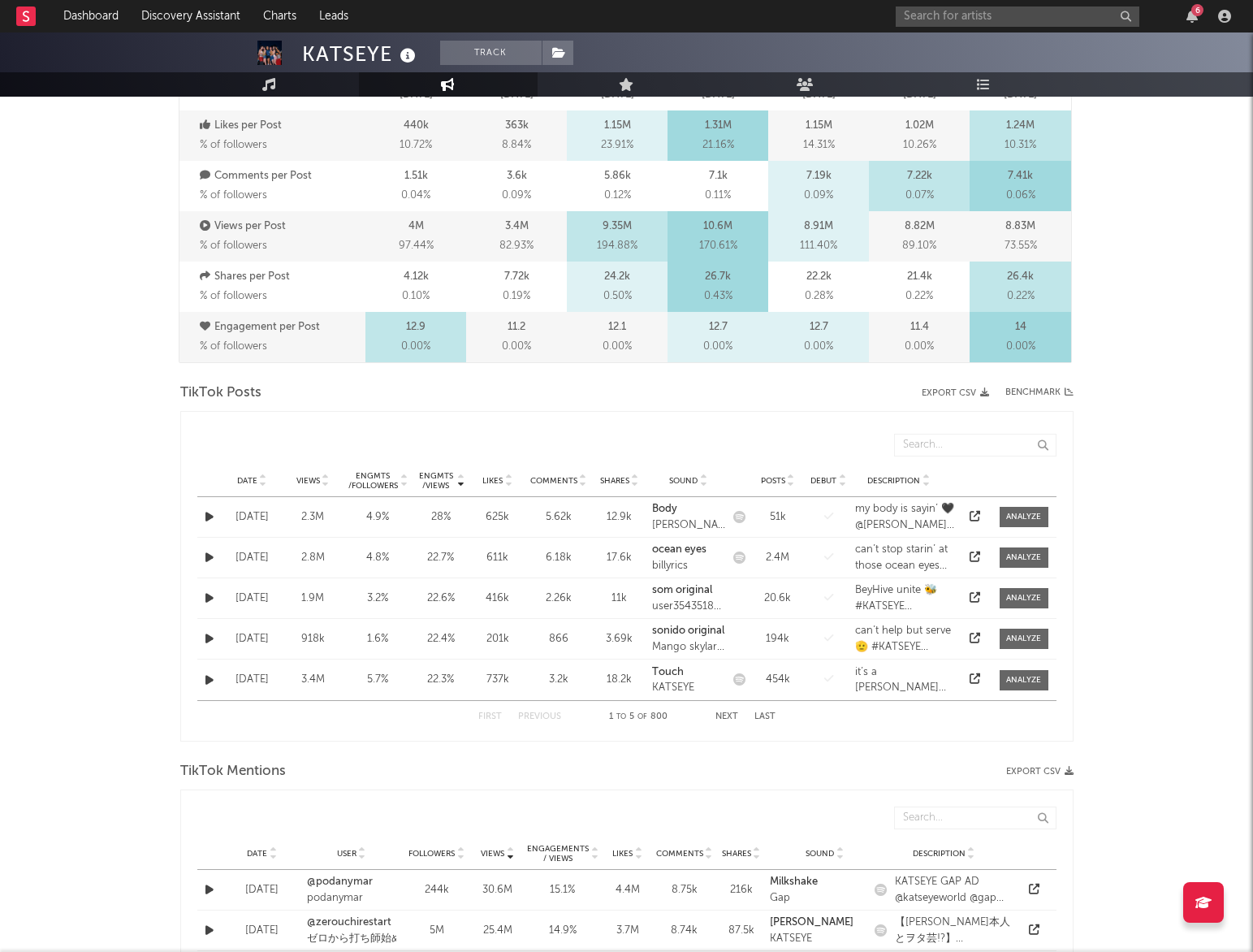
scroll to position [567, 0]
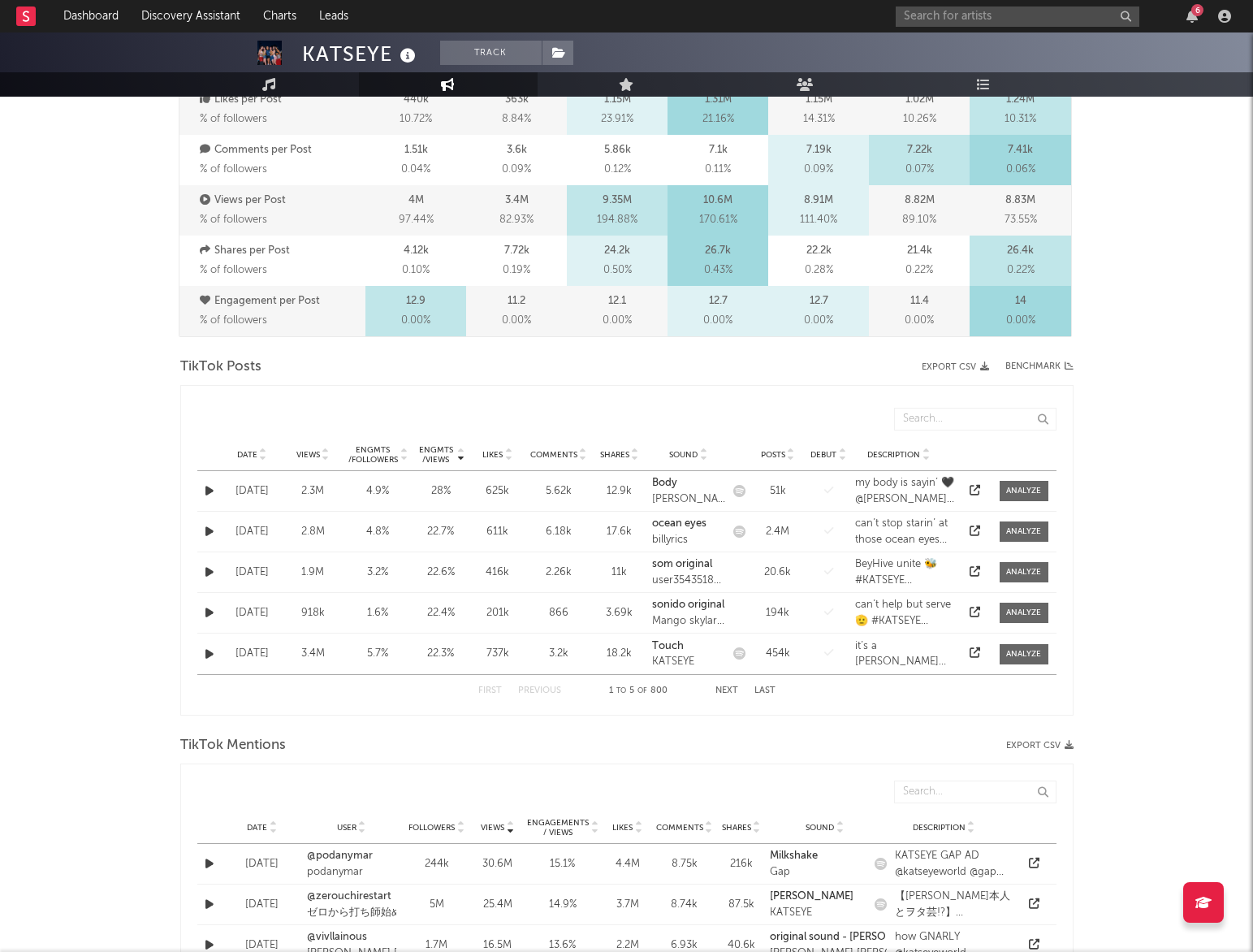
click at [313, 444] on div "Date Views Engmts / Followers Engmts / Views Likes Comments Shares Sound Posts …" at bounding box center [626, 455] width 859 height 32
click at [785, 454] on span "Posts" at bounding box center [774, 455] width 25 height 9
click at [309, 458] on span "Views" at bounding box center [308, 455] width 24 height 9
click at [975, 488] on icon at bounding box center [975, 490] width 10 height 10
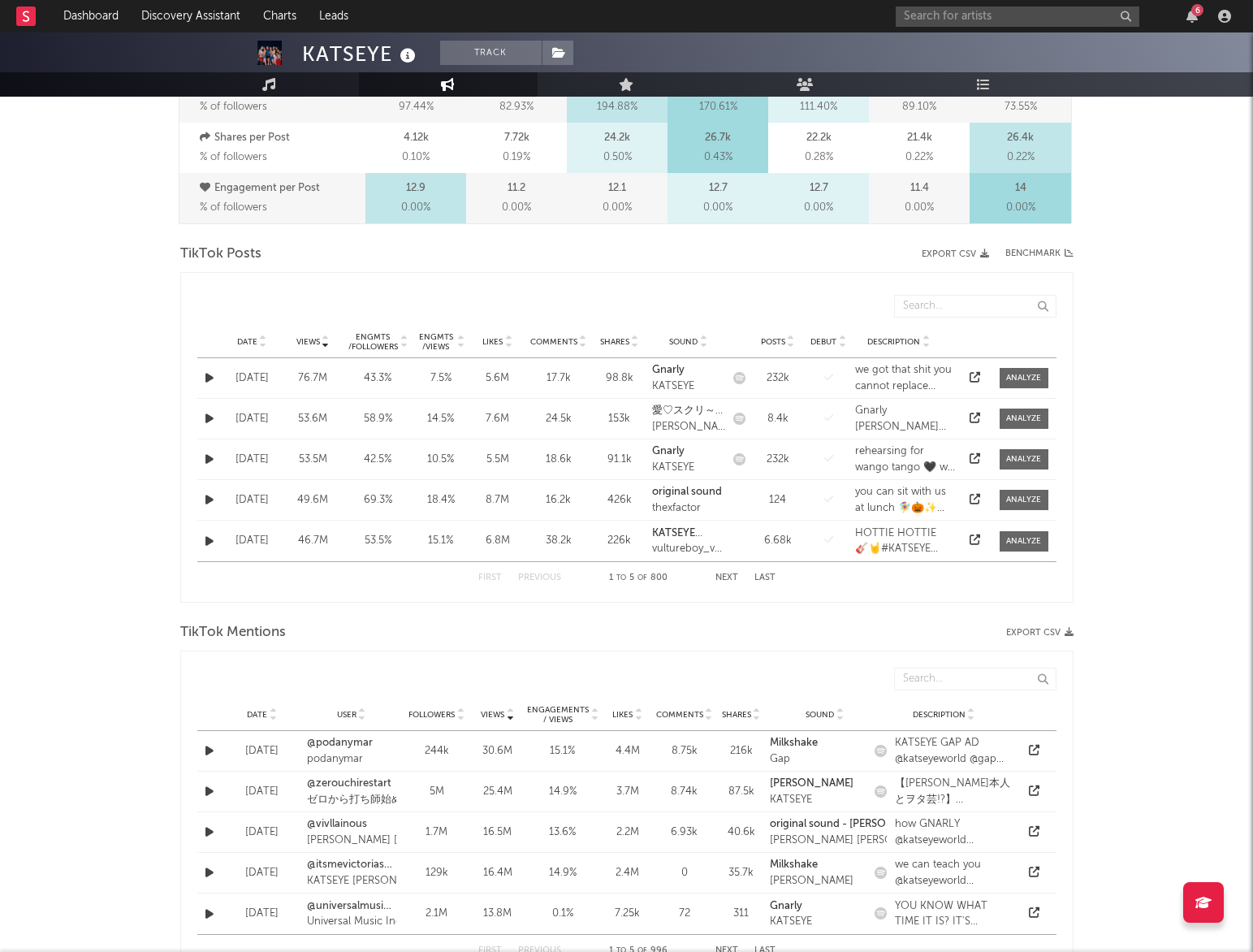
scroll to position [684, 0]
